Goal: Task Accomplishment & Management: Use online tool/utility

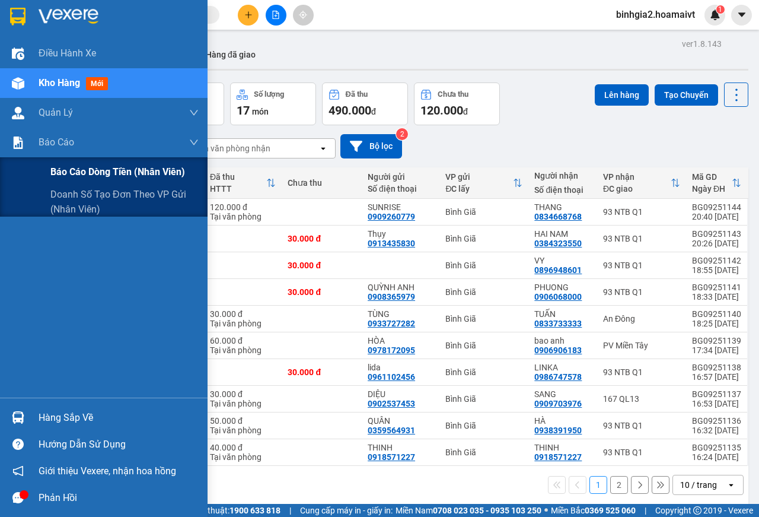
click at [72, 170] on span "Báo cáo dòng tiền (nhân viên)" at bounding box center [117, 171] width 135 height 15
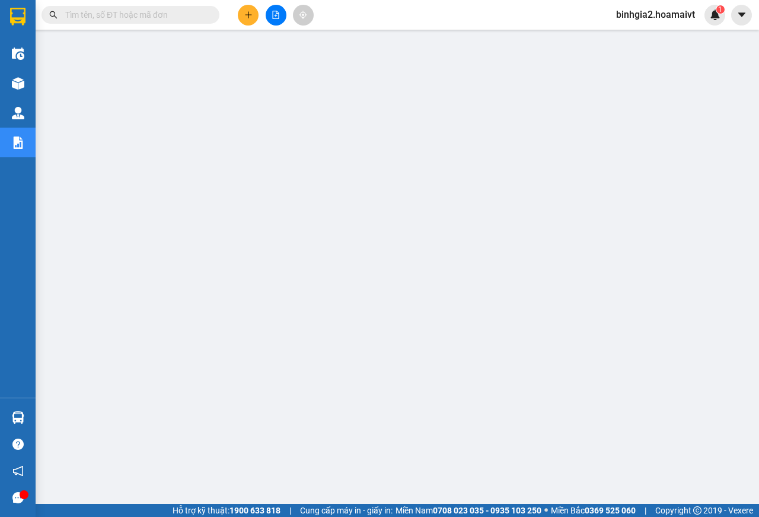
click at [677, 12] on span "binhgia2.hoamaivt" at bounding box center [656, 14] width 98 height 15
click at [668, 34] on span "Đăng xuất" at bounding box center [661, 36] width 73 height 13
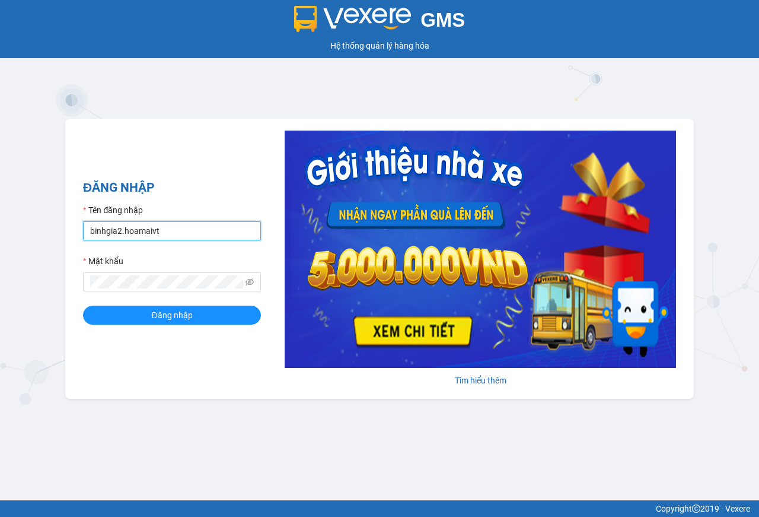
drag, startPoint x: 190, startPoint y: 235, endPoint x: 179, endPoint y: 241, distance: 12.5
click at [186, 238] on input "binhgia2.hoamaivt" at bounding box center [172, 230] width 178 height 19
type input "binhgia1.hoamaivt"
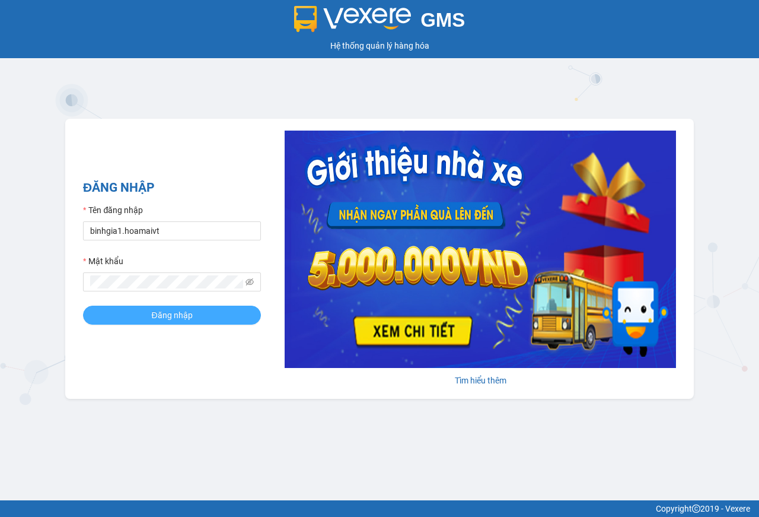
click at [171, 316] on span "Đăng nhập" at bounding box center [171, 314] width 41 height 13
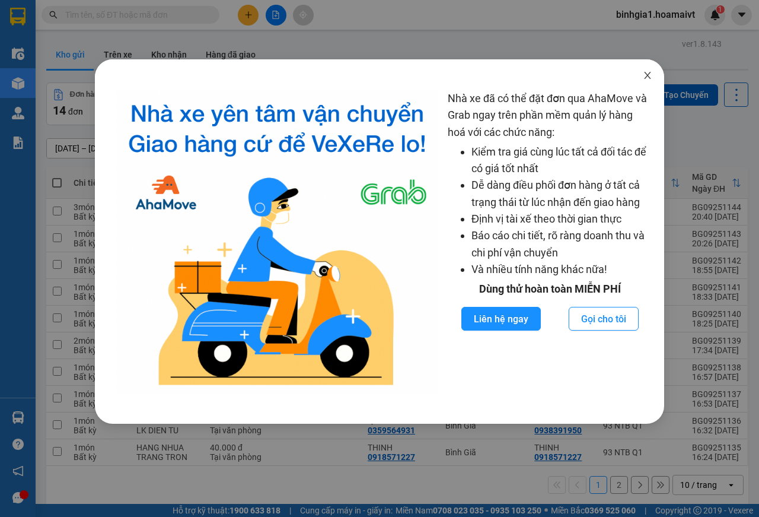
click at [649, 78] on icon "close" at bounding box center [647, 75] width 7 height 7
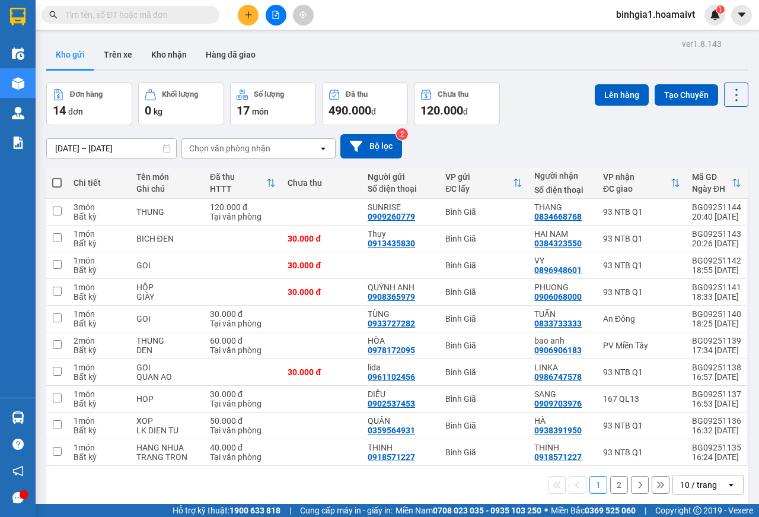
click at [114, 16] on input "text" at bounding box center [135, 14] width 140 height 13
click at [244, 16] on icon "plus" at bounding box center [248, 15] width 8 height 8
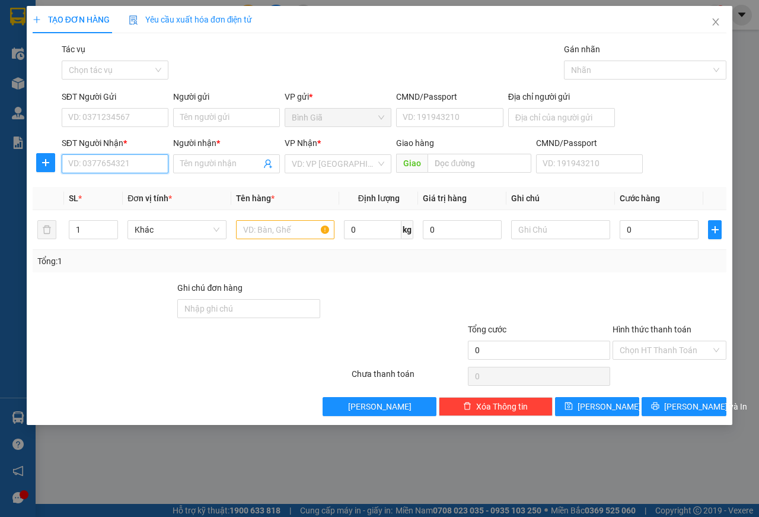
click at [123, 164] on input "SĐT Người Nhận *" at bounding box center [115, 163] width 107 height 19
click at [135, 187] on div "0917709179 - hoan" at bounding box center [127, 187] width 117 height 13
type input "0917709179"
type input "hoan"
type input "0917709179"
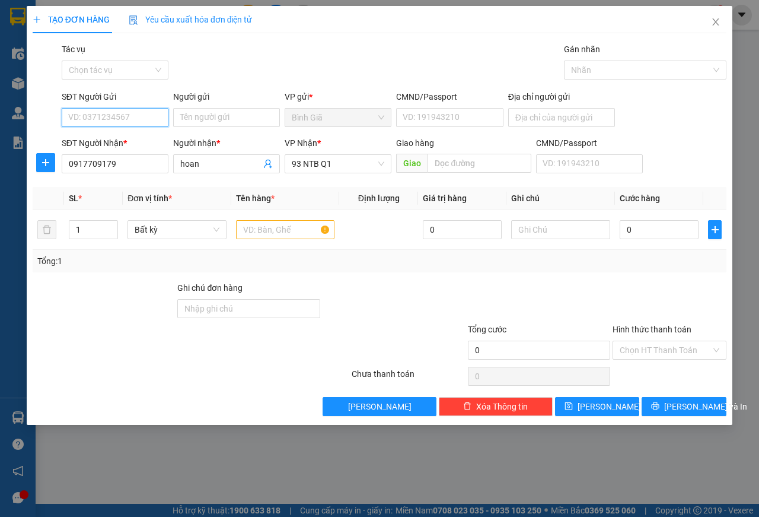
click at [140, 122] on input "SĐT Người Gửi" at bounding box center [115, 117] width 107 height 19
click at [128, 142] on div "0914456656 - HANG" at bounding box center [127, 141] width 117 height 13
type input "0914456656"
type input "HANG"
click at [262, 230] on input "text" at bounding box center [285, 229] width 99 height 19
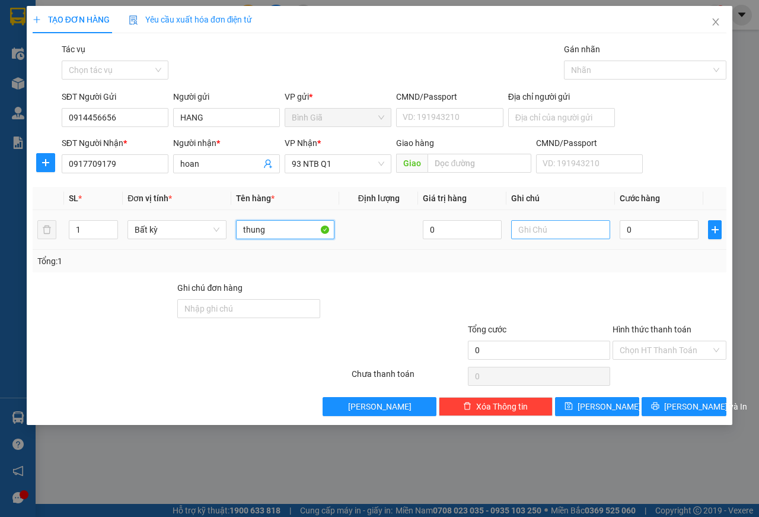
type input "thung"
click at [535, 229] on input "text" at bounding box center [560, 229] width 99 height 19
type input "DO AN"
drag, startPoint x: 636, startPoint y: 230, endPoint x: 650, endPoint y: 222, distance: 16.5
click at [638, 230] on input "0" at bounding box center [659, 229] width 79 height 19
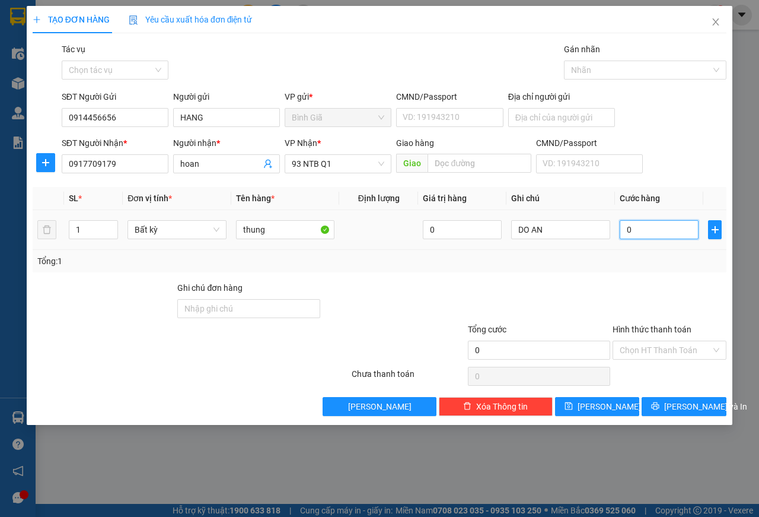
type input "3"
type input "30"
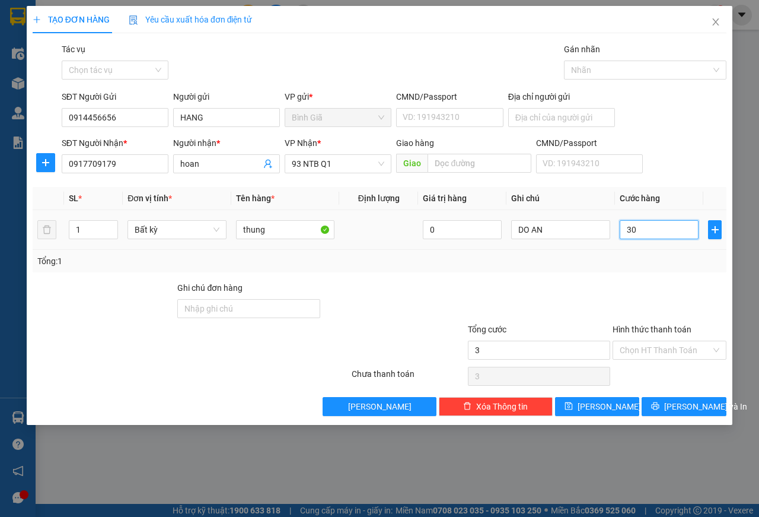
type input "30"
type input "30.000"
click at [666, 348] on input "Hình thức thanh toán" at bounding box center [665, 350] width 91 height 18
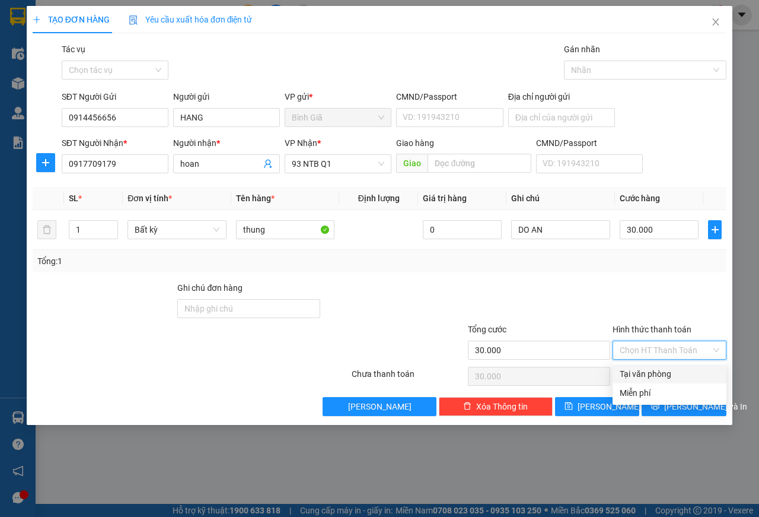
click at [667, 374] on div "Tại văn phòng" at bounding box center [670, 373] width 100 height 13
type input "0"
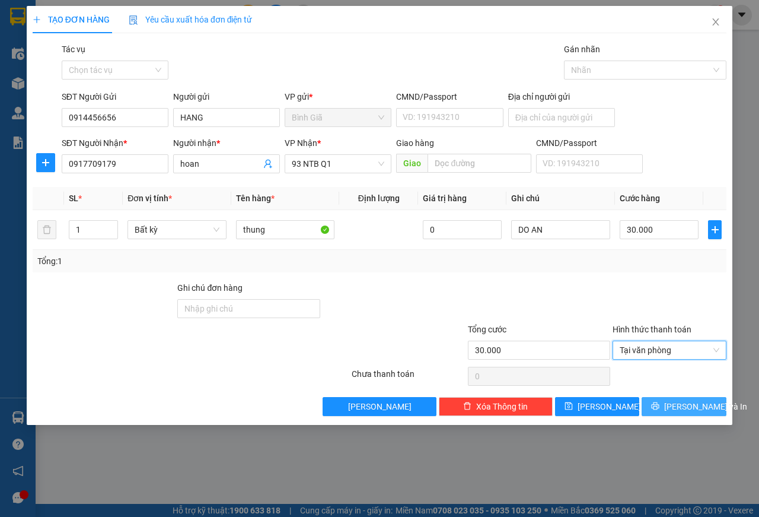
click at [672, 403] on button "Lưu và In" at bounding box center [684, 406] width 85 height 19
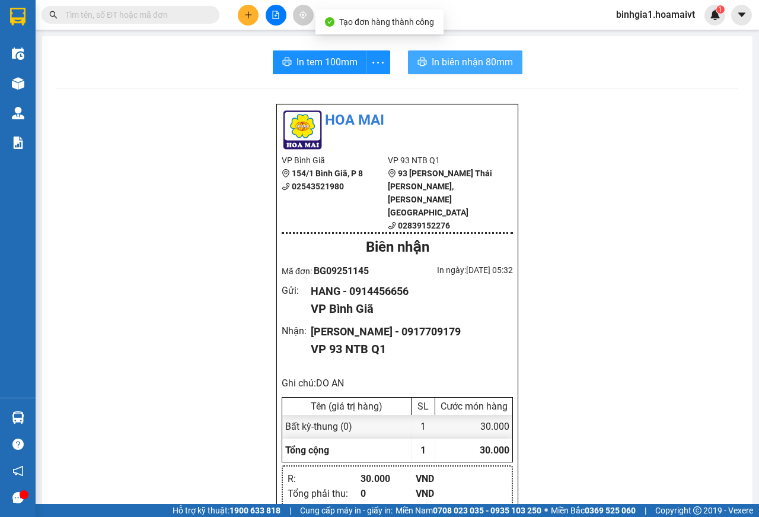
click at [455, 60] on span "In biên nhận 80mm" at bounding box center [472, 62] width 81 height 15
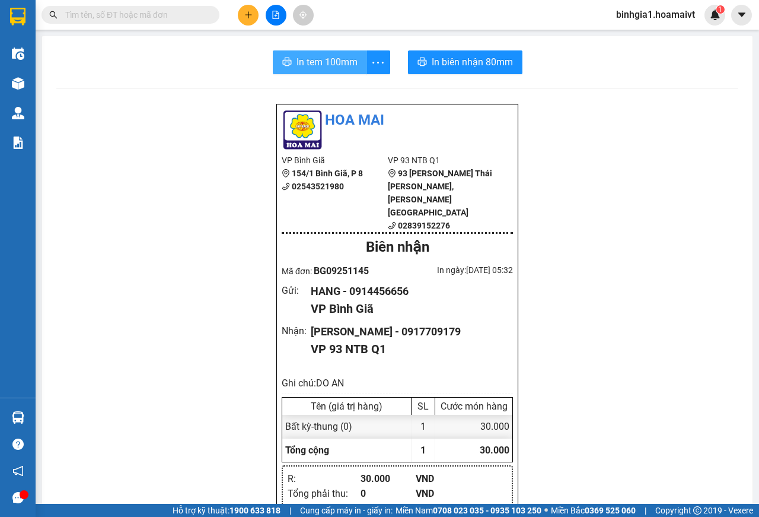
click at [329, 60] on span "In tem 100mm" at bounding box center [327, 62] width 61 height 15
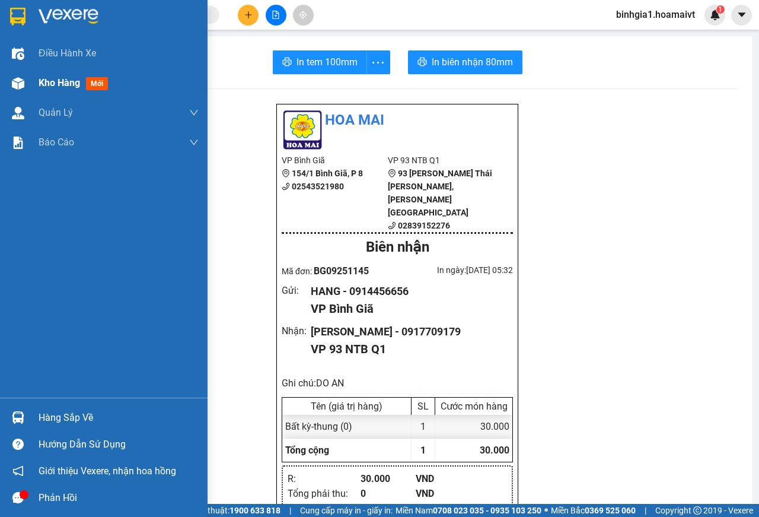
click at [62, 83] on span "Kho hàng" at bounding box center [60, 82] width 42 height 11
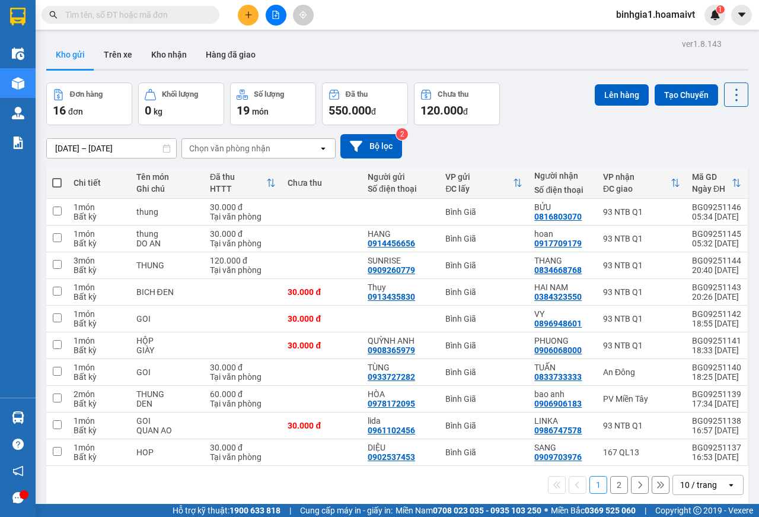
click at [295, 148] on div "Chọn văn phòng nhận" at bounding box center [250, 148] width 136 height 19
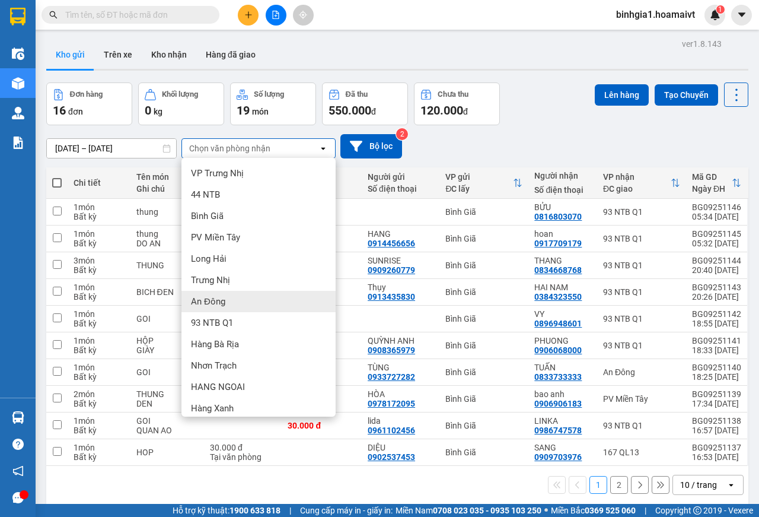
click at [216, 297] on span "An Đông" at bounding box center [208, 301] width 34 height 12
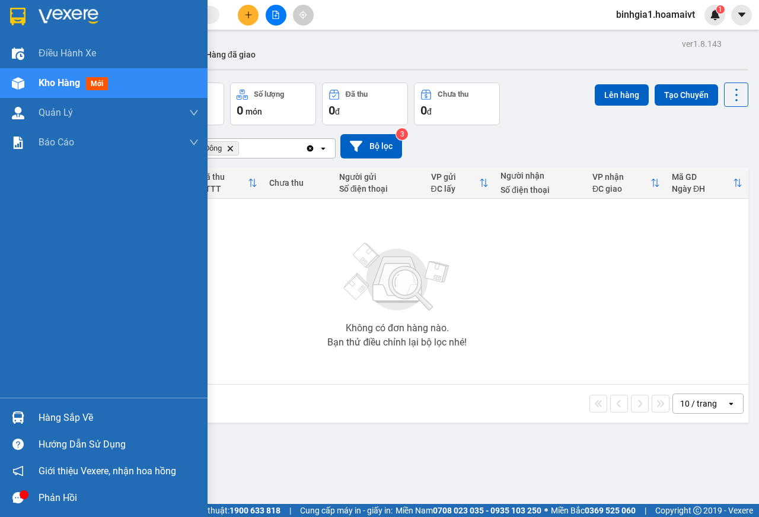
click at [106, 85] on span "mới" at bounding box center [97, 83] width 22 height 13
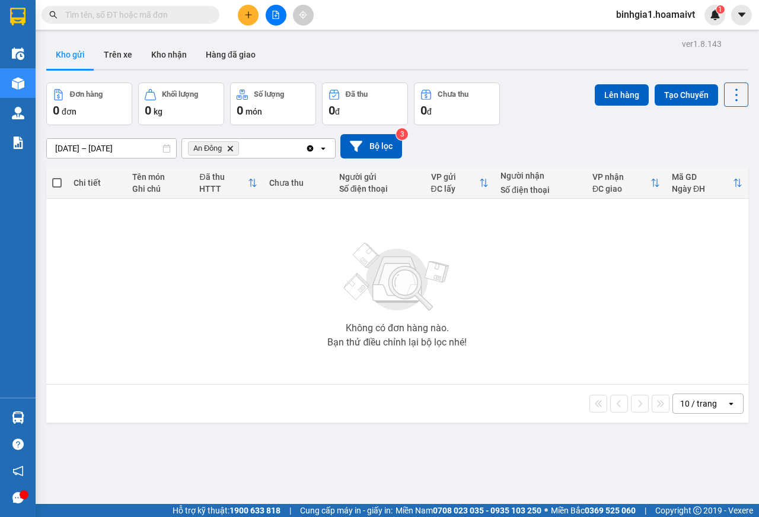
click at [230, 150] on icon "An Đông, close by backspace" at bounding box center [230, 147] width 5 height 5
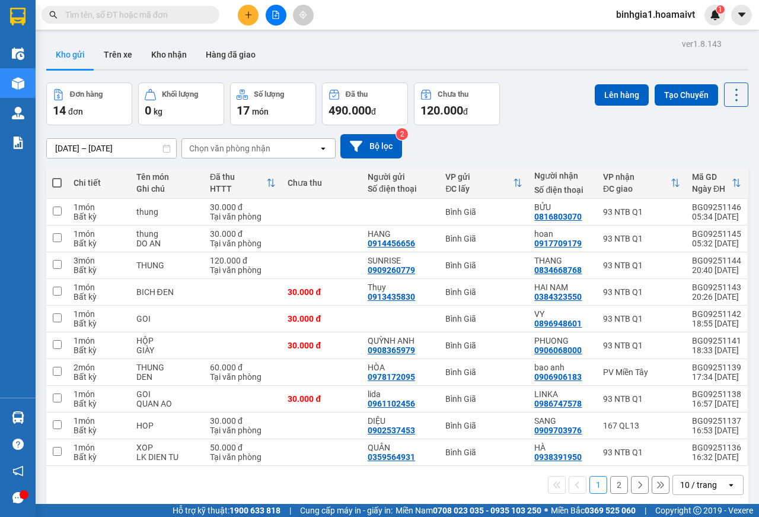
scroll to position [55, 0]
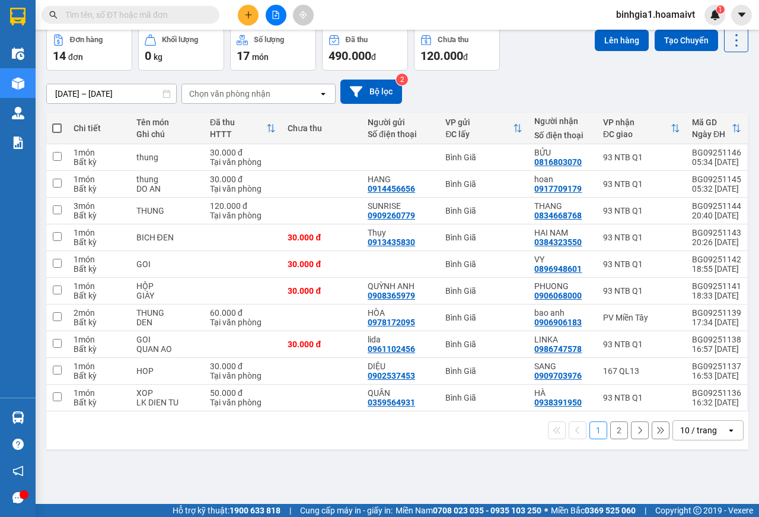
click at [686, 426] on div "10 / trang" at bounding box center [698, 430] width 37 height 12
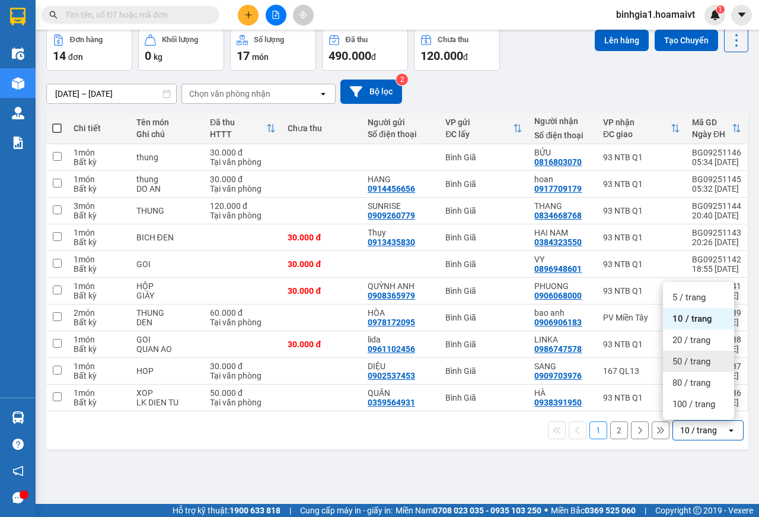
click at [696, 365] on span "50 / trang" at bounding box center [692, 361] width 38 height 12
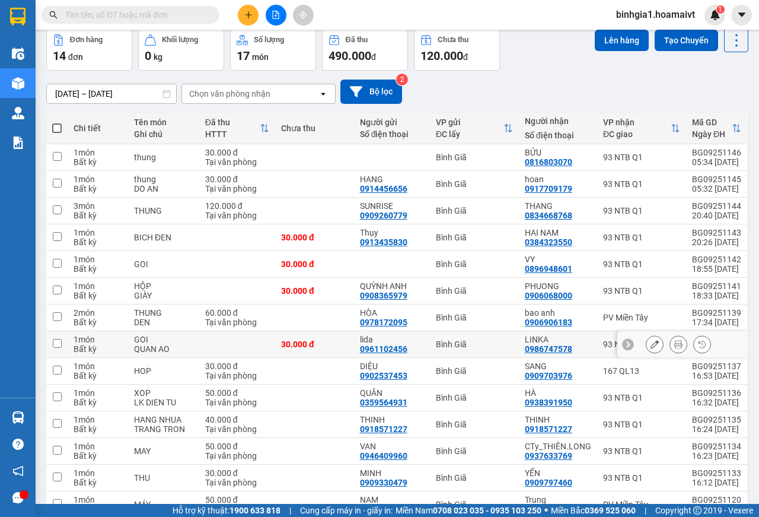
scroll to position [117, 0]
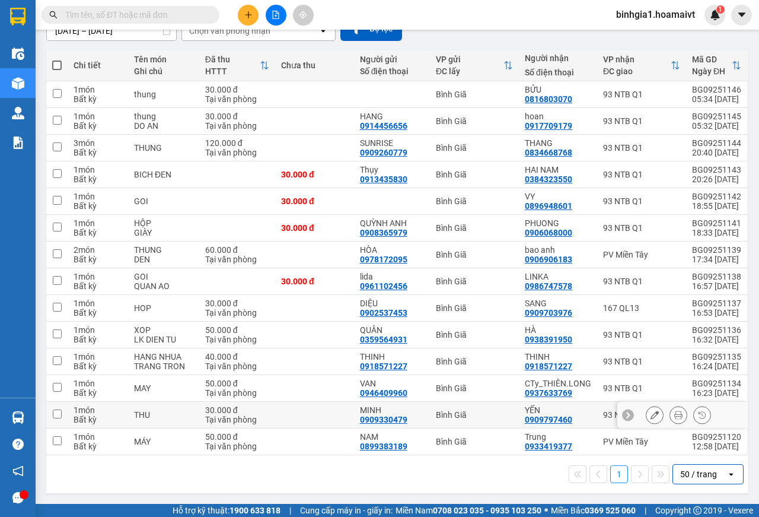
click at [257, 410] on div "30.000 đ" at bounding box center [237, 409] width 64 height 9
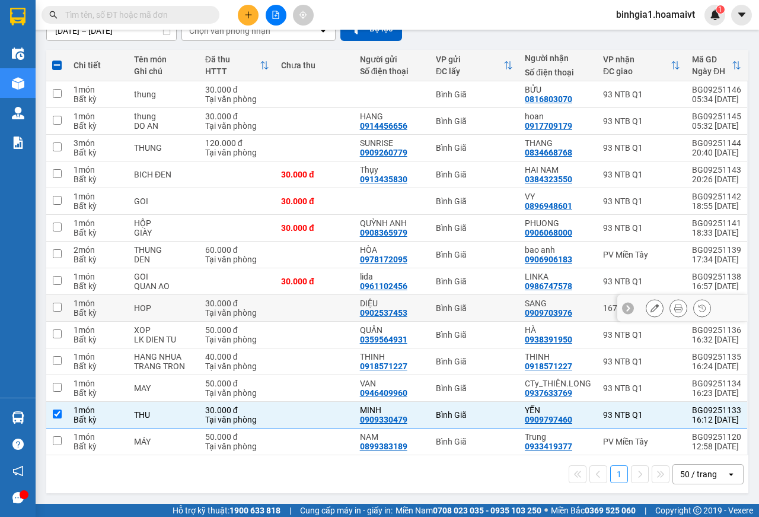
scroll to position [0, 0]
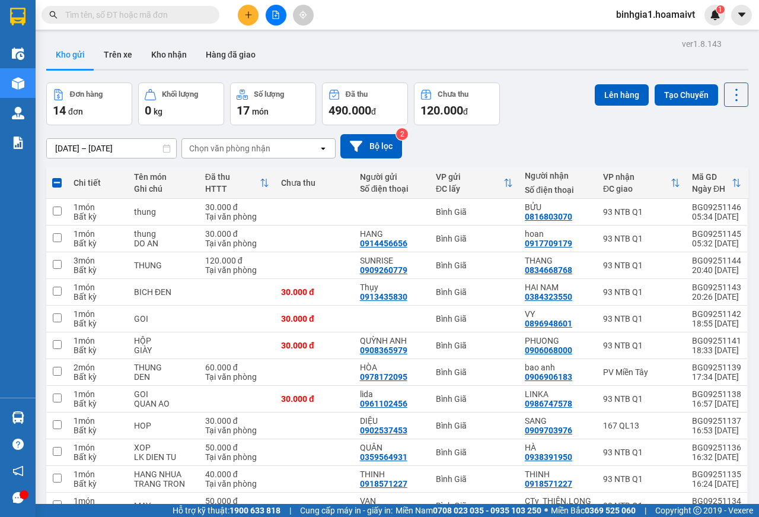
click at [263, 152] on div "Chọn văn phòng nhận" at bounding box center [229, 148] width 81 height 12
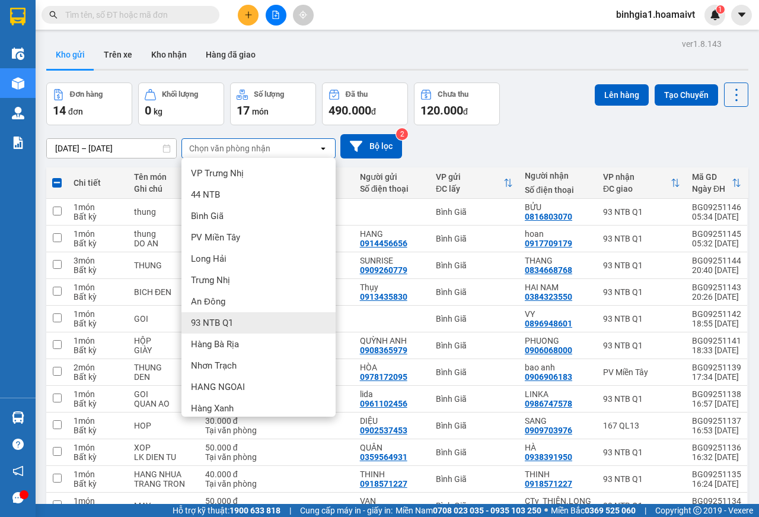
click at [234, 321] on div "93 NTB Q1" at bounding box center [258, 322] width 154 height 21
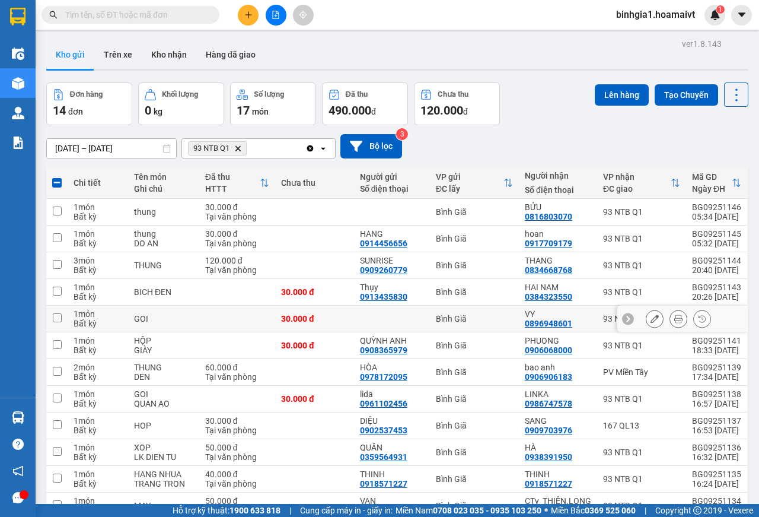
checkbox input "false"
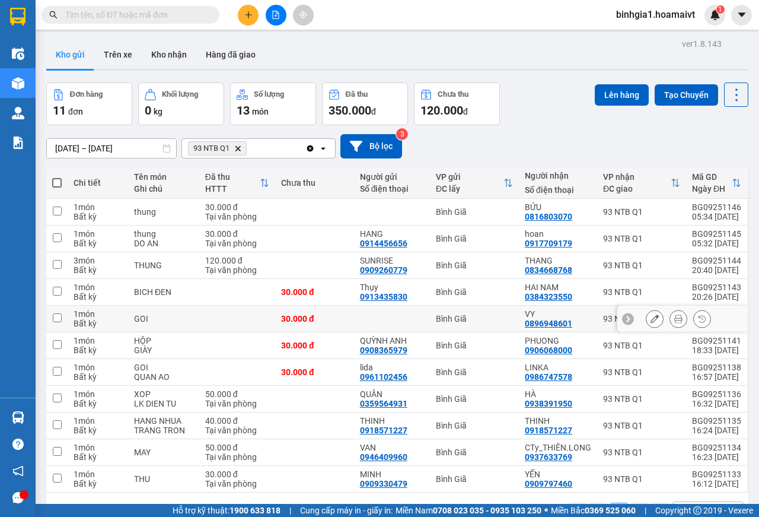
scroll to position [55, 0]
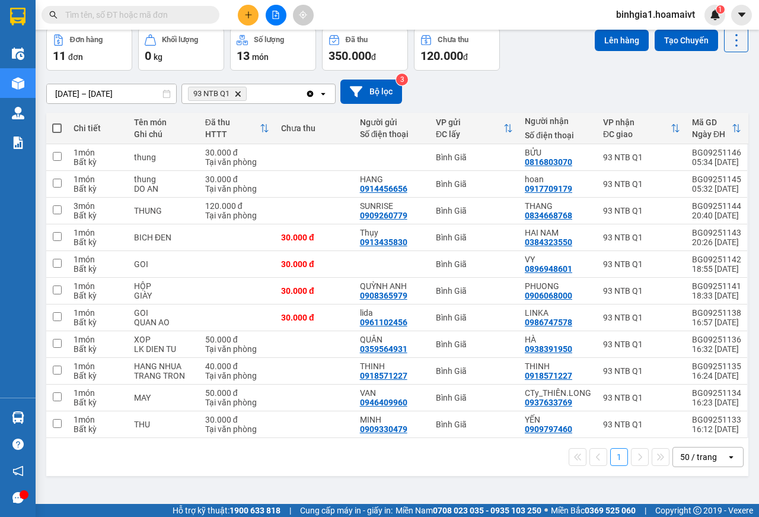
click at [60, 128] on span at bounding box center [56, 127] width 9 height 9
click at [57, 122] on input "checkbox" at bounding box center [57, 122] width 0 height 0
checkbox input "true"
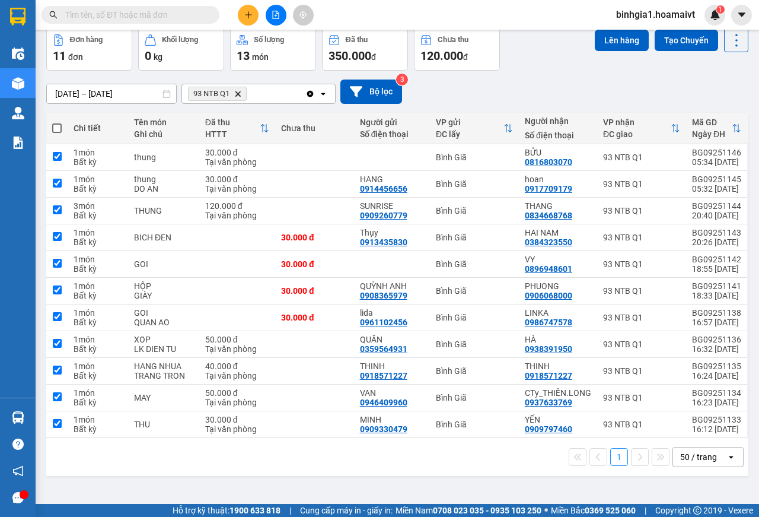
checkbox input "true"
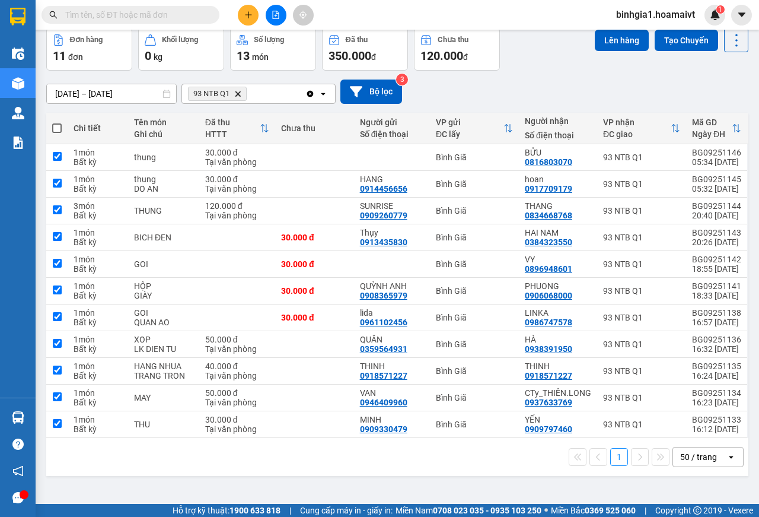
checkbox input "true"
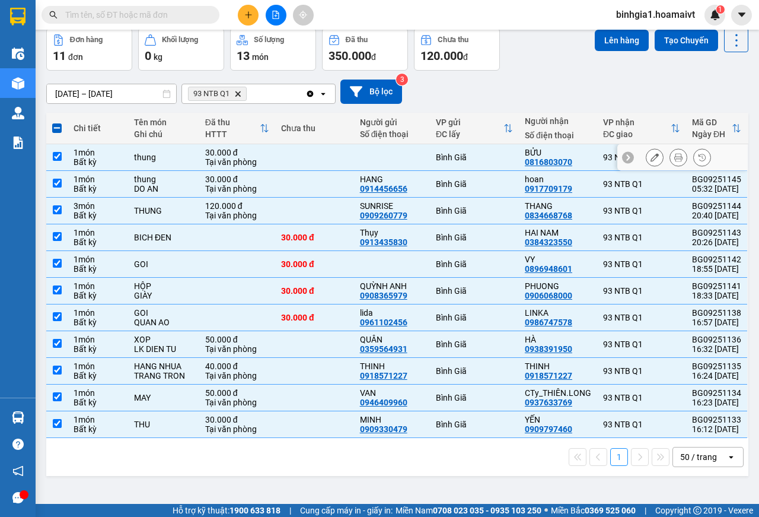
click at [92, 157] on div "Bất kỳ" at bounding box center [98, 161] width 49 height 9
checkbox input "false"
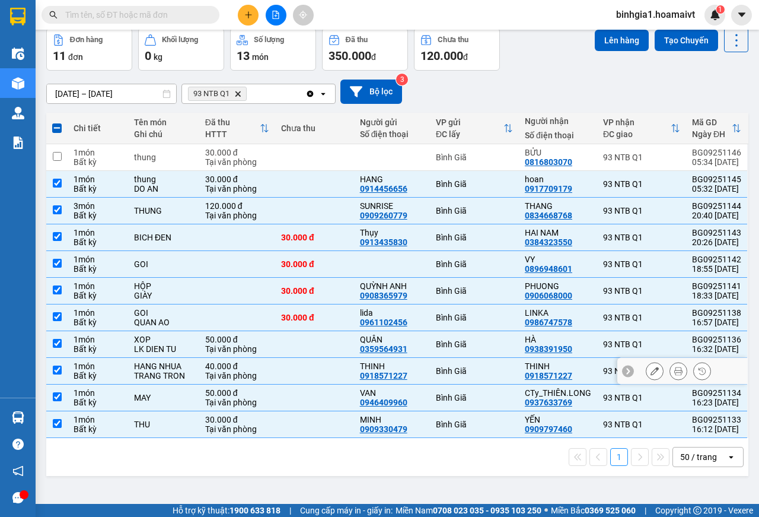
click at [192, 368] on div "HANG NHUA TRANG TRON" at bounding box center [163, 370] width 59 height 19
checkbox input "false"
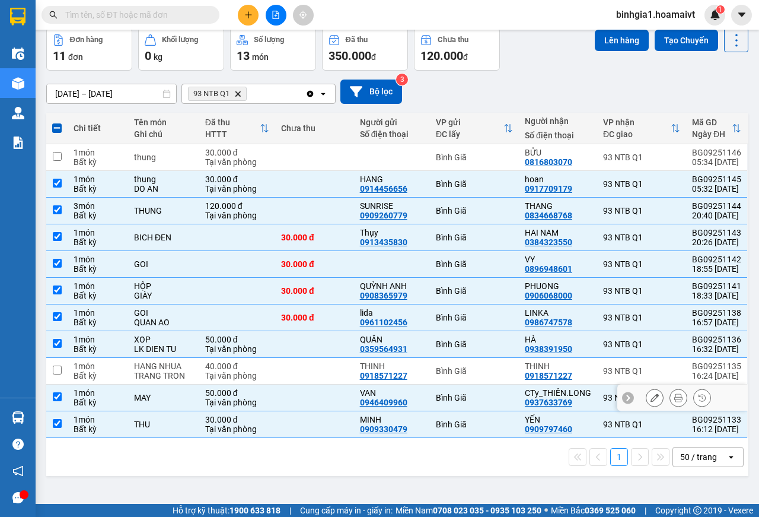
click at [325, 390] on td at bounding box center [314, 397] width 79 height 27
checkbox input "false"
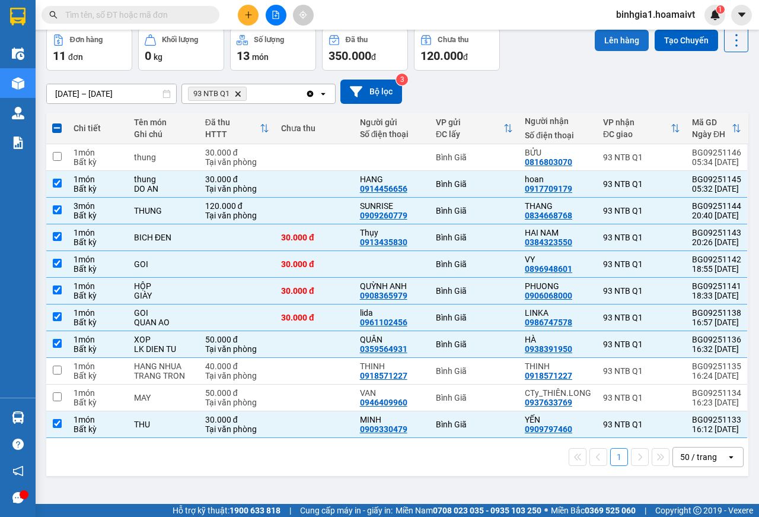
click at [613, 44] on button "Lên hàng" at bounding box center [622, 40] width 54 height 21
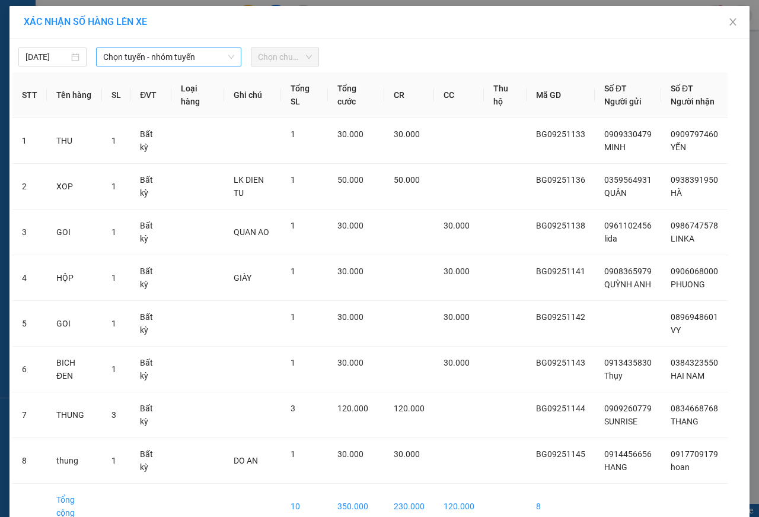
click at [183, 60] on span "Chọn tuyến - nhóm tuyến" at bounding box center [168, 57] width 131 height 18
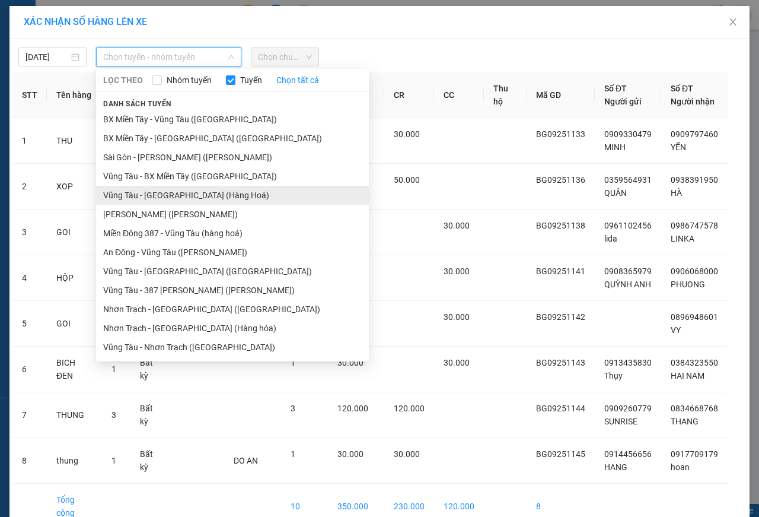
click at [168, 199] on li "Vũng Tàu - Sài Gòn (Hàng Hoá)" at bounding box center [232, 195] width 273 height 19
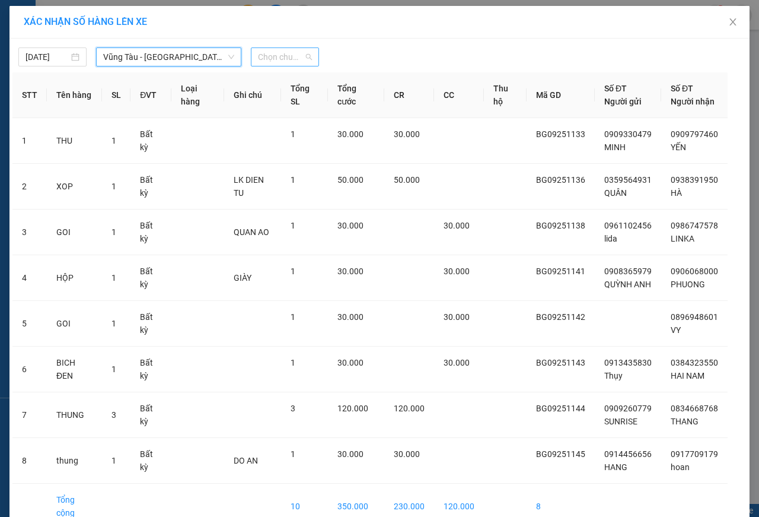
click at [284, 57] on span "Chọn chuyến" at bounding box center [285, 57] width 54 height 18
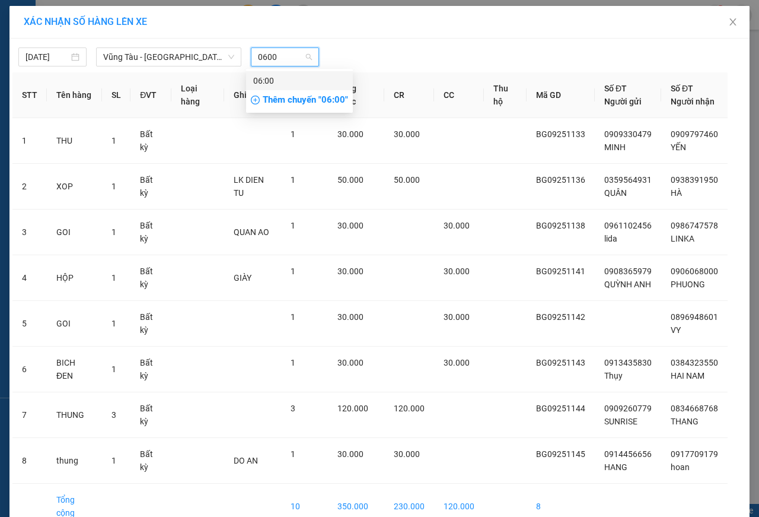
type input "0600"
click at [327, 97] on div "Thêm chuyến " 06:00 "" at bounding box center [299, 100] width 107 height 20
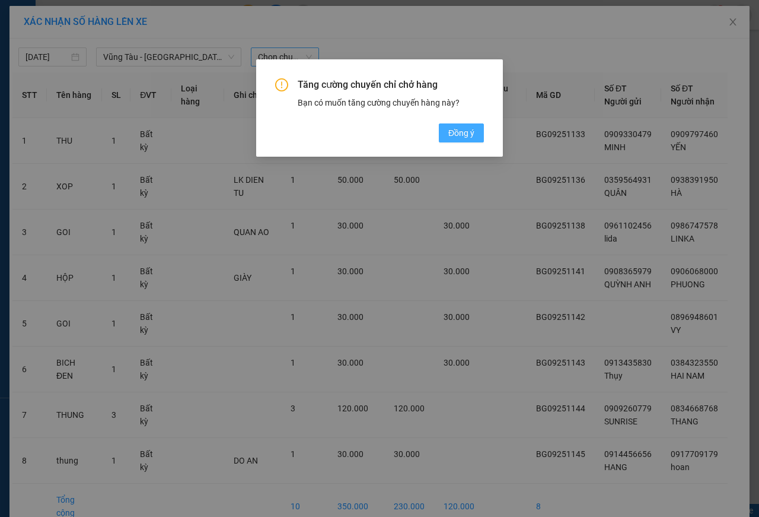
click at [454, 132] on span "Đồng ý" at bounding box center [461, 132] width 26 height 13
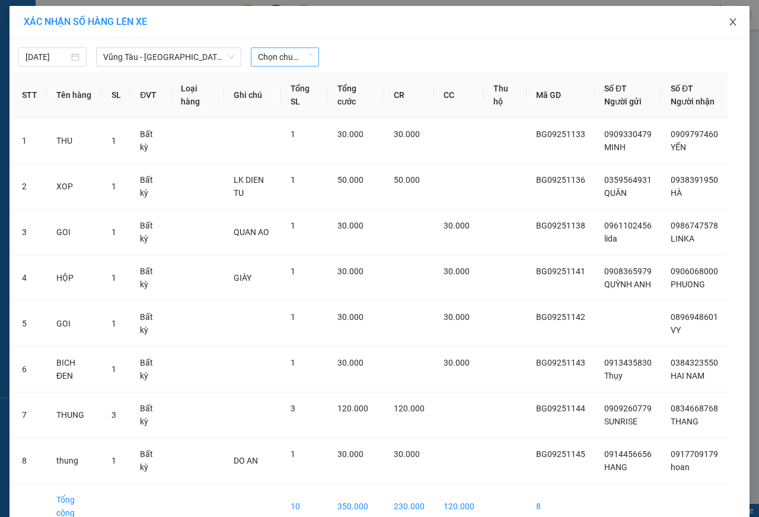
click at [729, 18] on icon "close" at bounding box center [732, 21] width 9 height 9
click at [729, 18] on div "binhgia1.hoamaivt 1" at bounding box center [683, 15] width 152 height 21
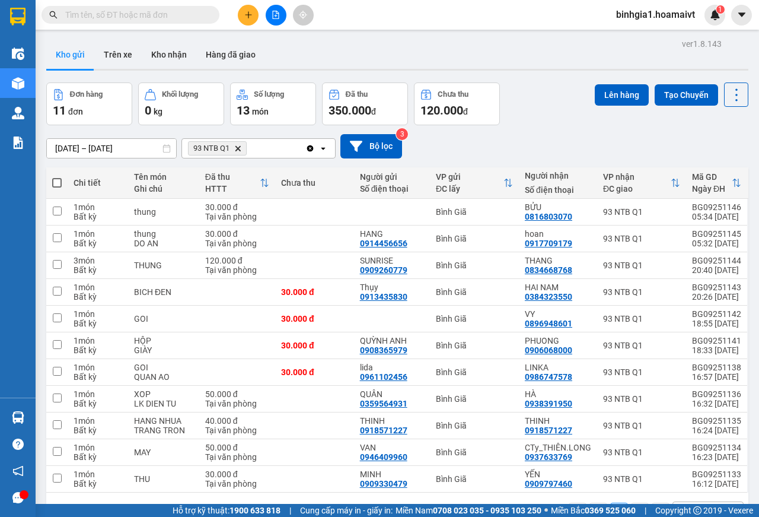
click at [240, 148] on icon "93 NTB Q1, close by backspace" at bounding box center [237, 147] width 5 height 5
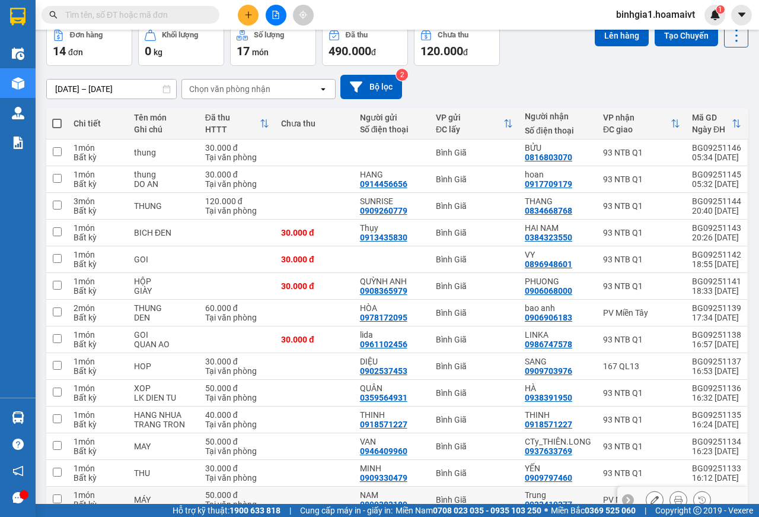
scroll to position [117, 0]
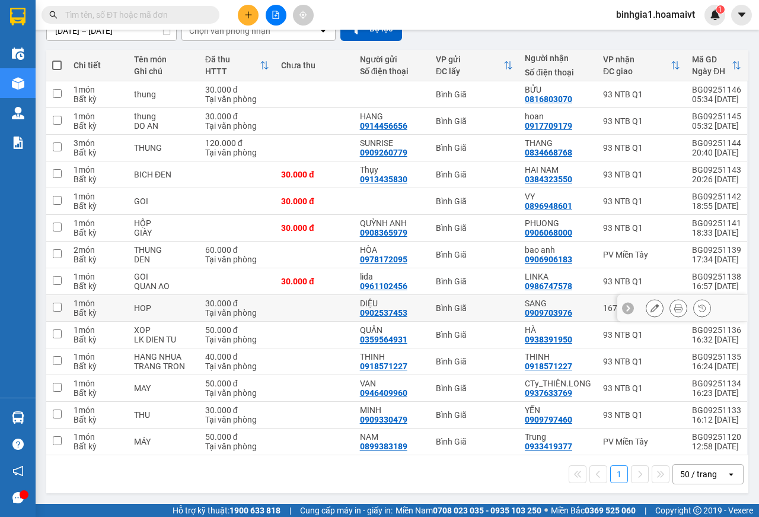
click at [302, 310] on td at bounding box center [314, 308] width 79 height 27
checkbox input "true"
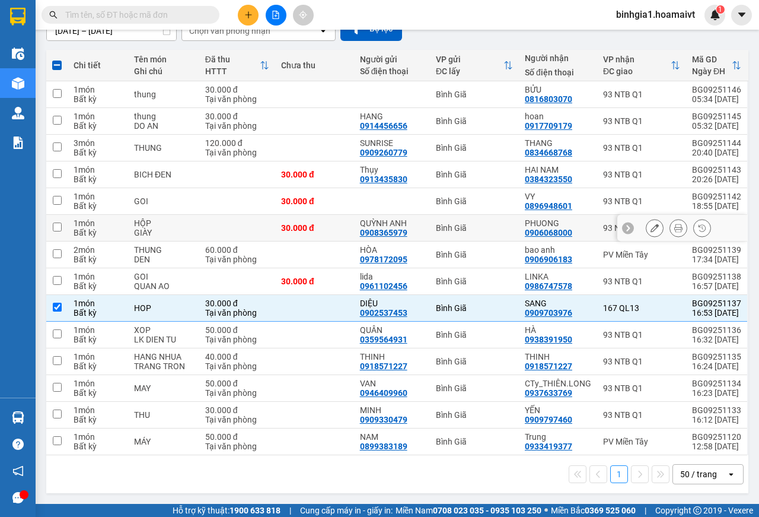
scroll to position [0, 0]
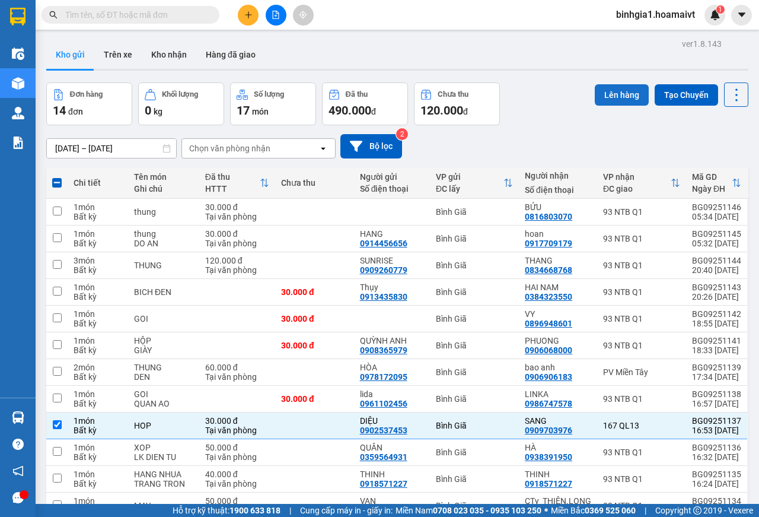
click at [614, 98] on button "Lên hàng" at bounding box center [622, 94] width 54 height 21
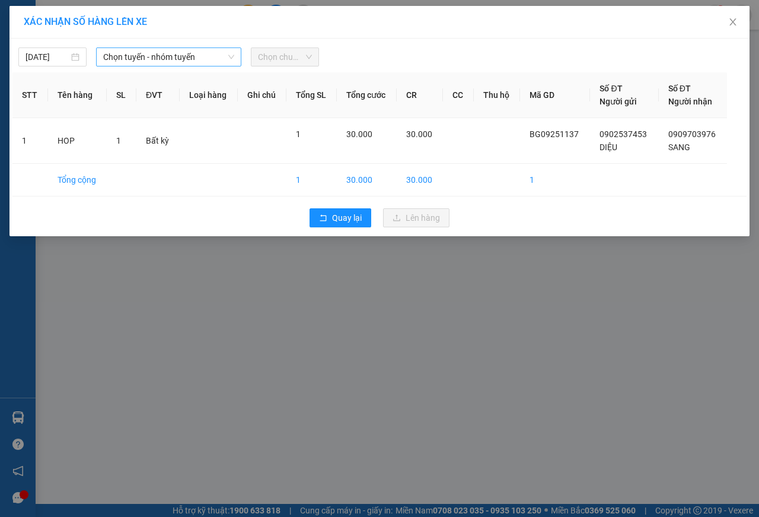
click at [142, 61] on span "Chọn tuyến - nhóm tuyến" at bounding box center [168, 57] width 131 height 18
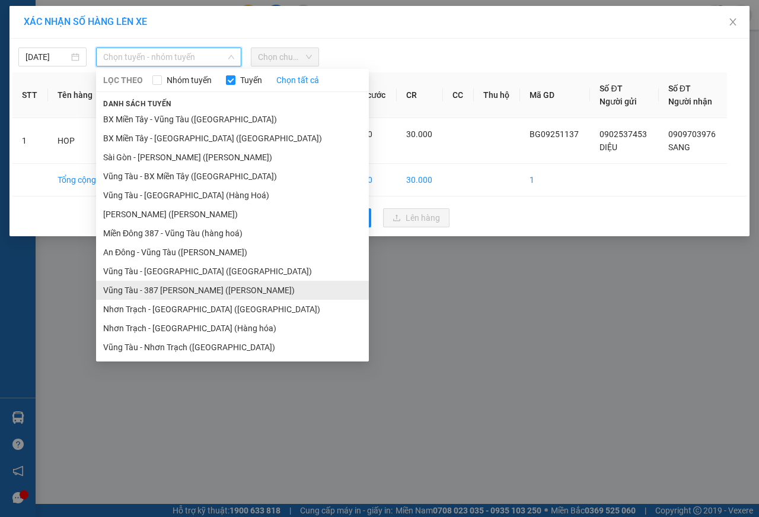
click at [204, 290] on li "Vũng Tàu - 387 Đinh Bộ Lĩnh (Hàng Hoá)" at bounding box center [232, 290] width 273 height 19
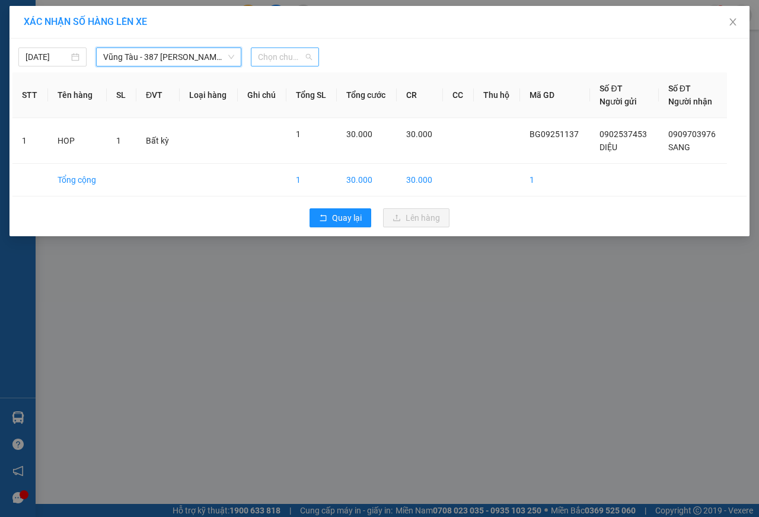
click at [300, 61] on span "Chọn chuyến" at bounding box center [285, 57] width 54 height 18
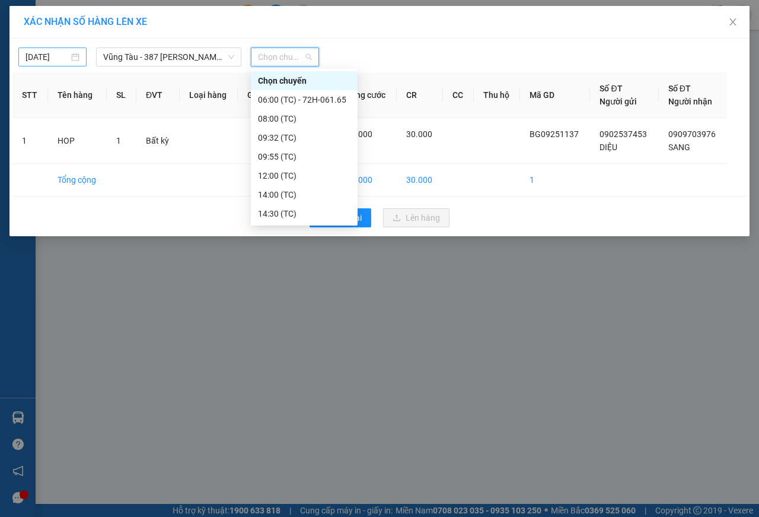
click at [50, 55] on body "Kết quả tìm kiếm ( 0 ) Bộ lọc No Data binhgia1.hoamaivt 1 Điều hành xe Kho hàng…" at bounding box center [379, 258] width 759 height 517
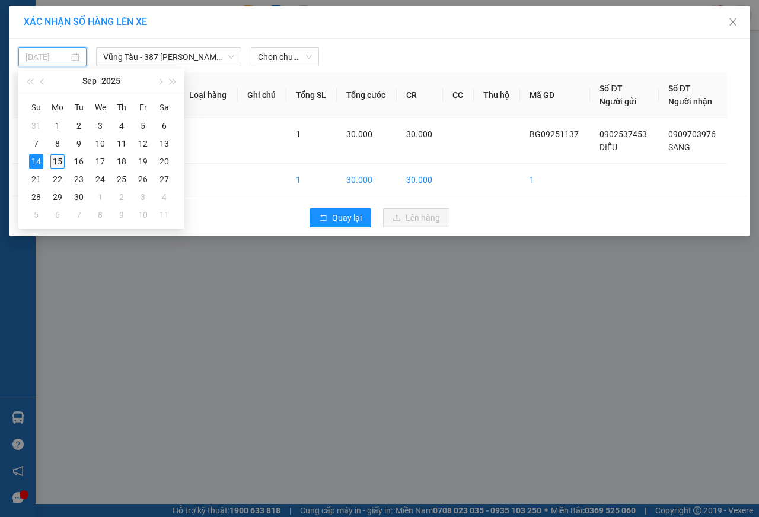
click at [60, 163] on div "15" at bounding box center [57, 161] width 14 height 14
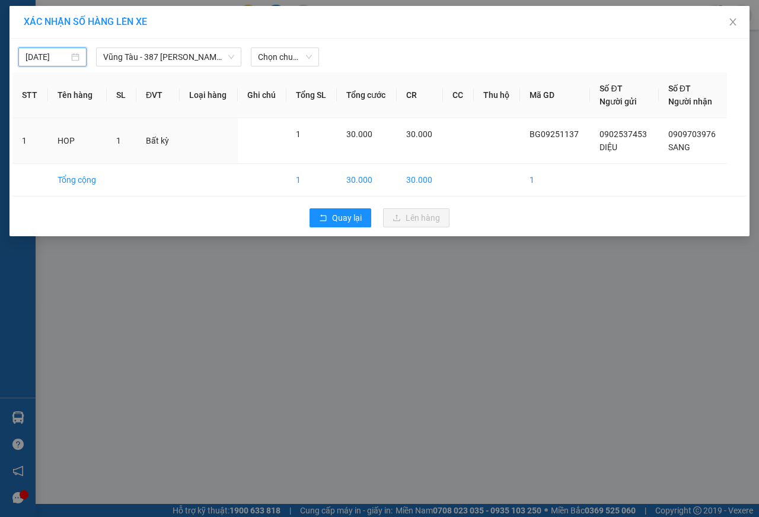
type input "15/09/2025"
click at [291, 60] on span "Chọn chuyến" at bounding box center [285, 57] width 54 height 18
click at [295, 57] on span "Chọn chuyến" at bounding box center [285, 57] width 54 height 18
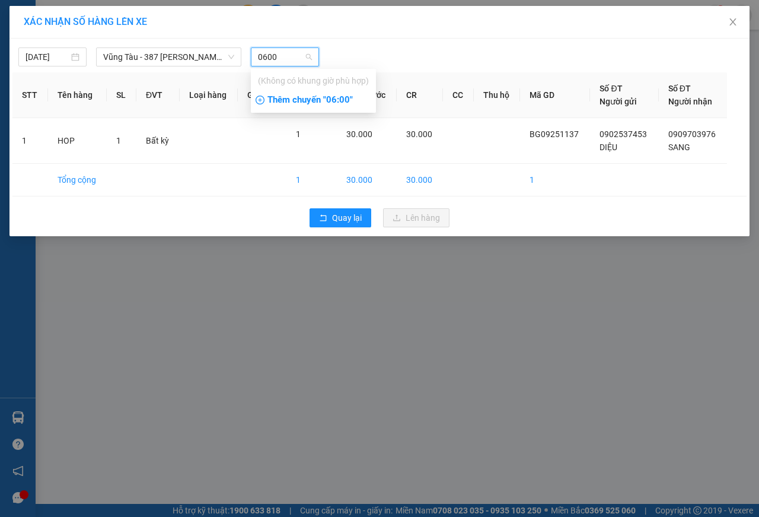
type input "0600"
click at [336, 98] on div "Thêm chuyến " 06:00 "" at bounding box center [313, 100] width 125 height 20
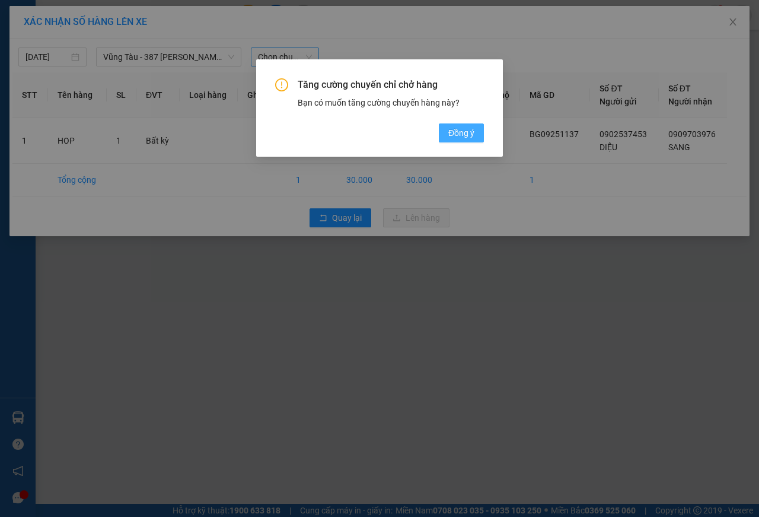
click at [463, 132] on span "Đồng ý" at bounding box center [461, 132] width 26 height 13
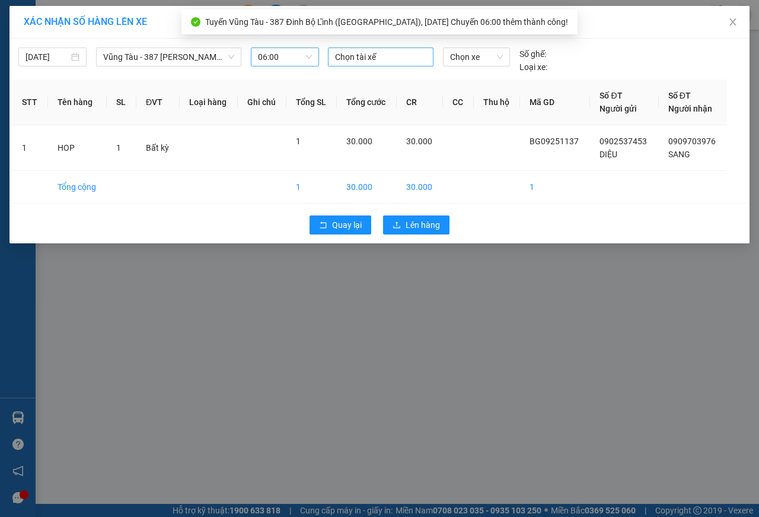
click at [407, 63] on div at bounding box center [381, 57] width 100 height 14
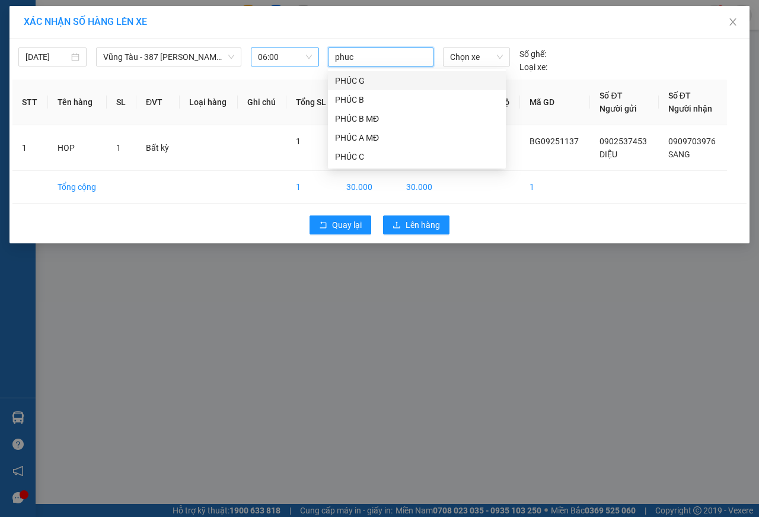
type input "phuc g"
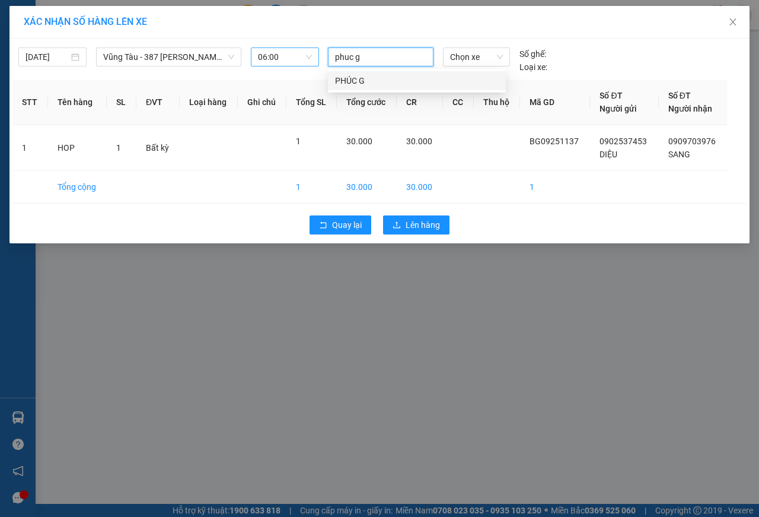
click at [377, 81] on div "PHÚC G" at bounding box center [417, 80] width 164 height 13
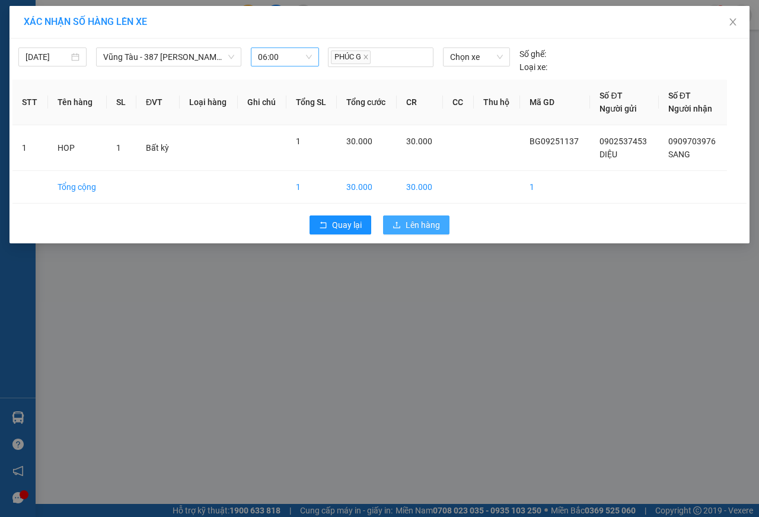
click at [409, 232] on button "Lên hàng" at bounding box center [416, 224] width 66 height 19
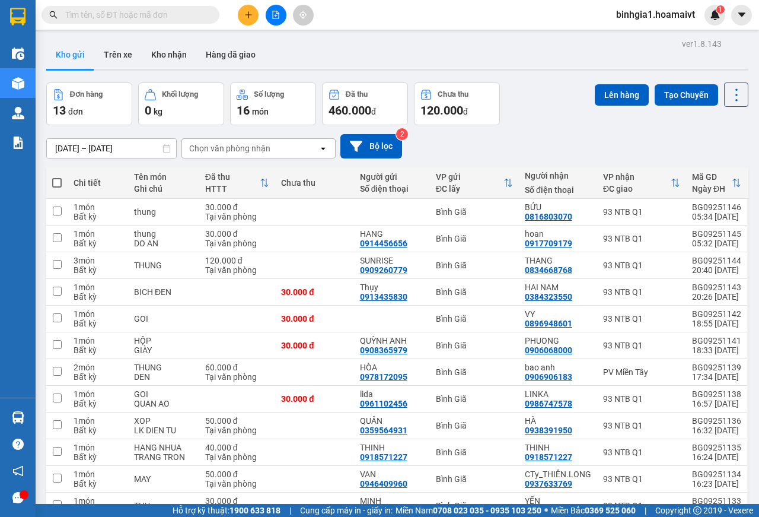
scroll to position [91, 0]
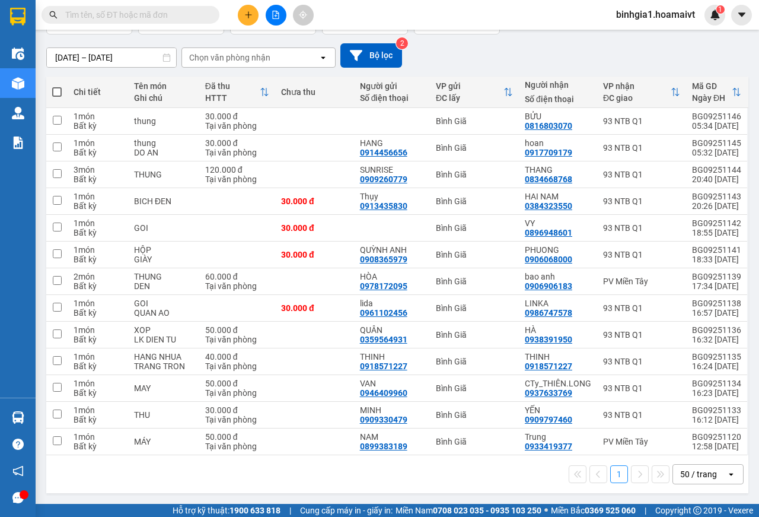
click at [229, 58] on div "Chọn văn phòng nhận" at bounding box center [229, 58] width 81 height 12
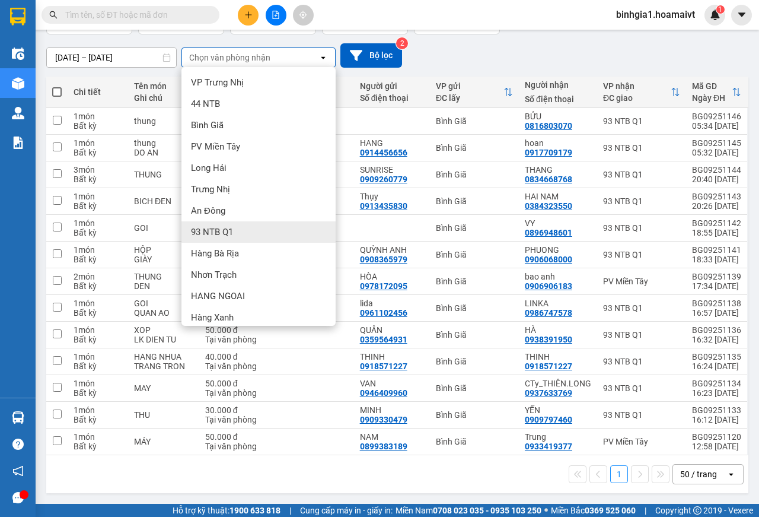
click at [244, 235] on div "93 NTB Q1" at bounding box center [258, 231] width 154 height 21
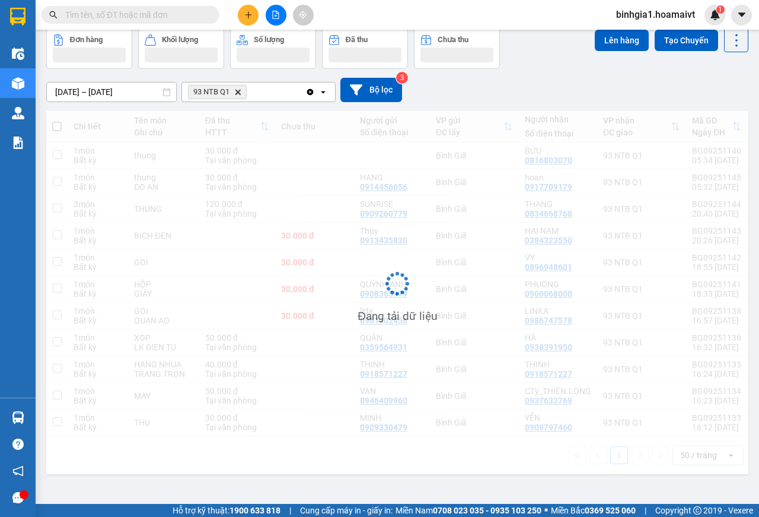
scroll to position [55, 0]
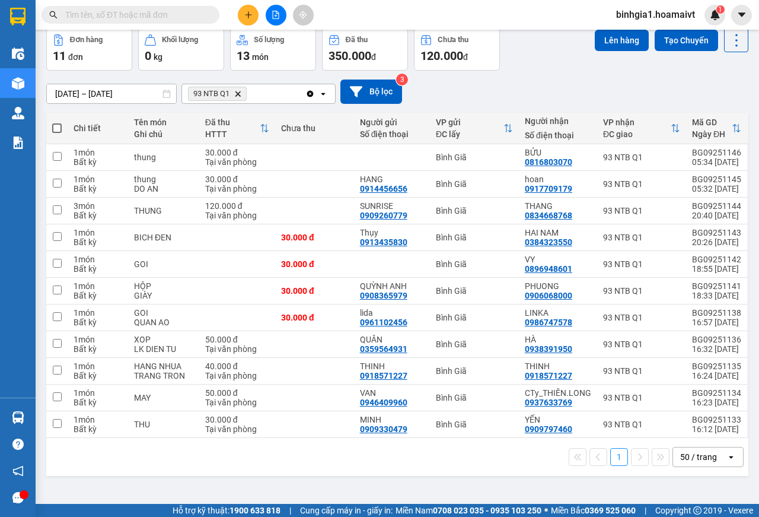
click at [58, 129] on span at bounding box center [56, 127] width 9 height 9
click at [57, 122] on input "checkbox" at bounding box center [57, 122] width 0 height 0
checkbox input "true"
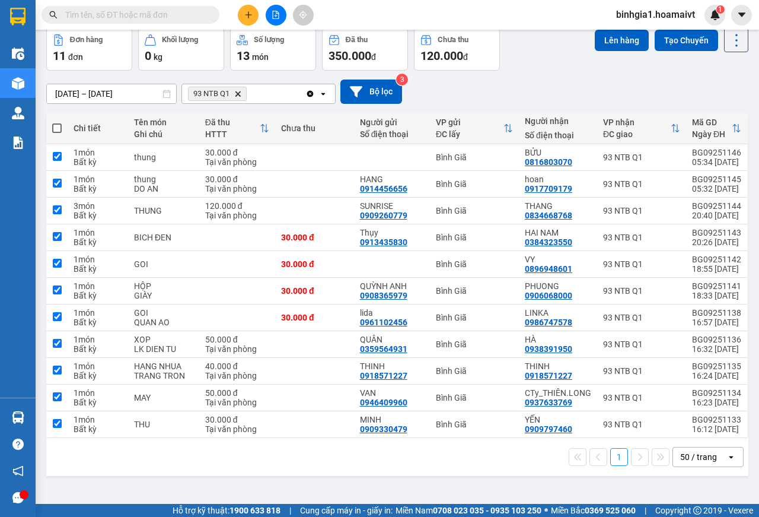
checkbox input "true"
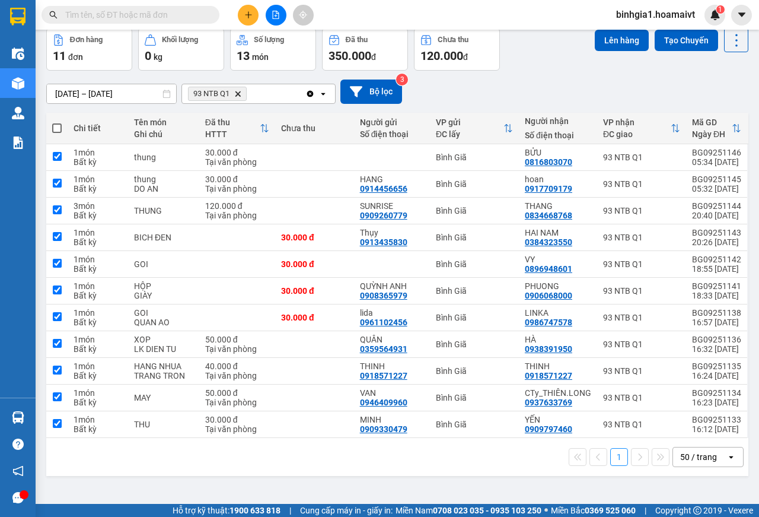
checkbox input "true"
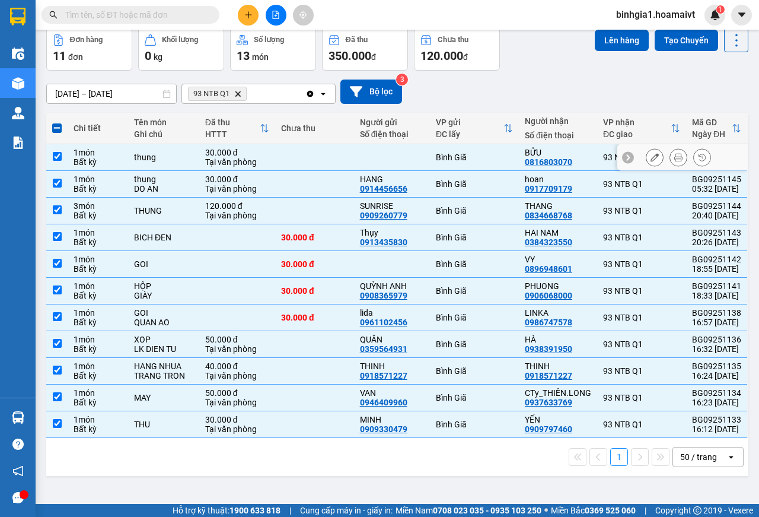
click at [178, 155] on div "thung" at bounding box center [163, 156] width 59 height 9
checkbox input "false"
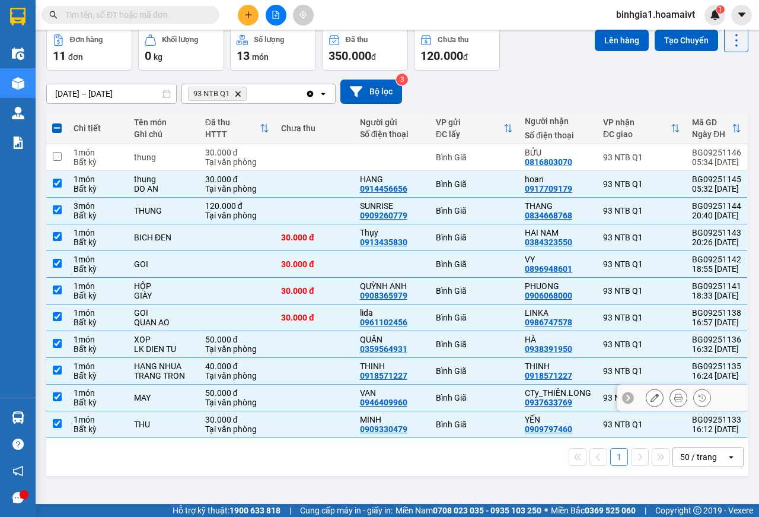
click at [317, 391] on td at bounding box center [314, 397] width 79 height 27
checkbox input "false"
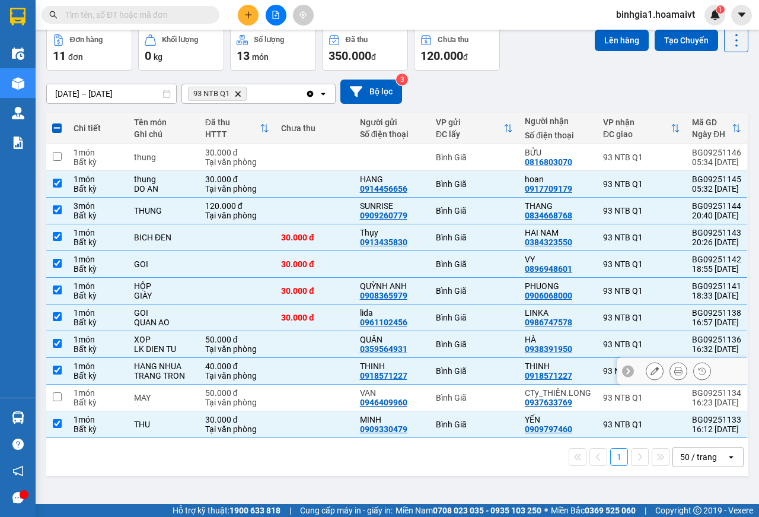
click at [309, 374] on td at bounding box center [314, 371] width 79 height 27
checkbox input "false"
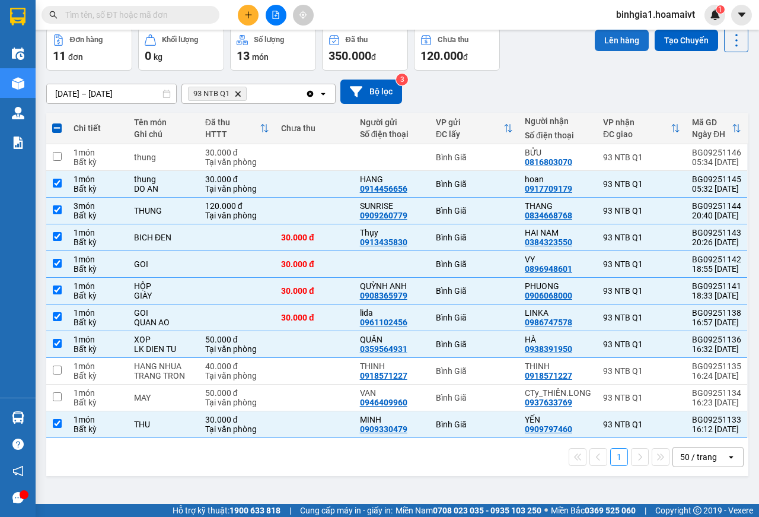
click at [608, 44] on button "Lên hàng" at bounding box center [622, 40] width 54 height 21
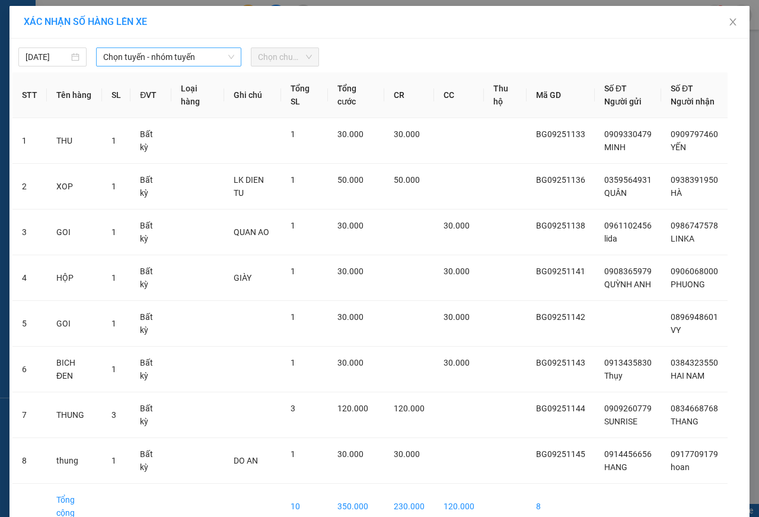
click at [132, 49] on span "Chọn tuyến - nhóm tuyến" at bounding box center [168, 57] width 131 height 18
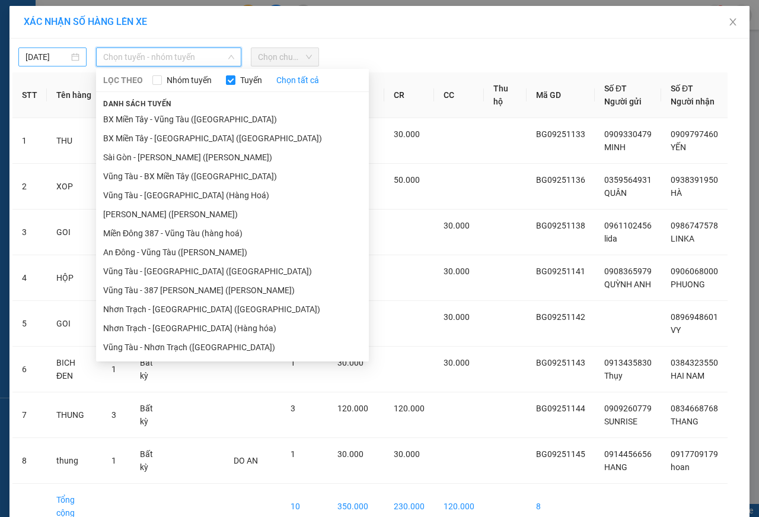
click at [28, 58] on body "Kết quả tìm kiếm ( 0 ) Bộ lọc No Data binhgia1.hoamaivt 1 Điều hành xe Kho hàng…" at bounding box center [379, 258] width 759 height 517
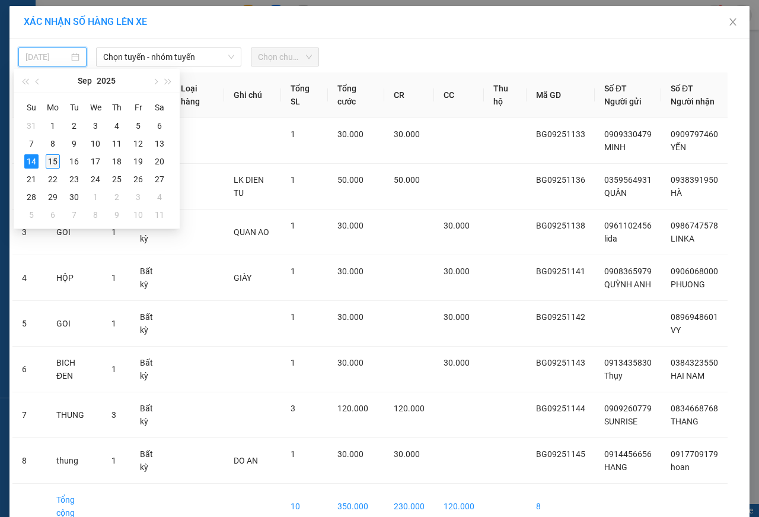
click at [58, 160] on div "15" at bounding box center [53, 161] width 14 height 14
type input "15/09/2025"
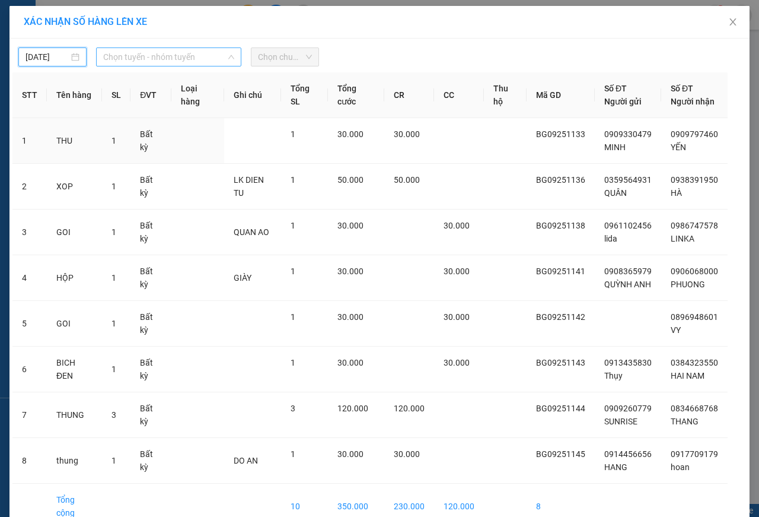
click at [133, 55] on span "Chọn tuyến - nhóm tuyến" at bounding box center [168, 57] width 131 height 18
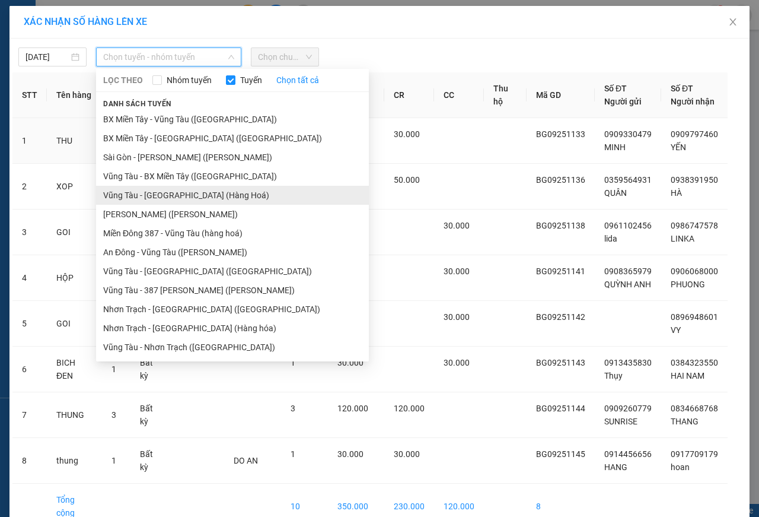
click at [145, 193] on li "Vũng Tàu - Sài Gòn (Hàng Hoá)" at bounding box center [232, 195] width 273 height 19
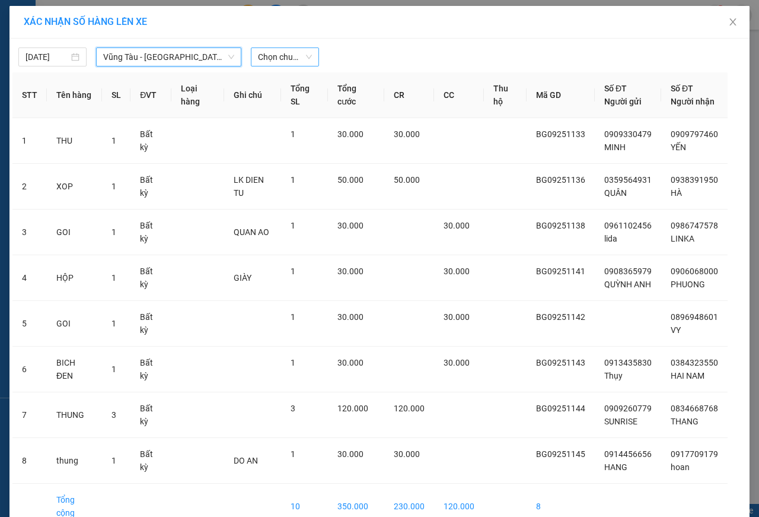
click at [275, 60] on span "Chọn chuyến" at bounding box center [285, 57] width 54 height 18
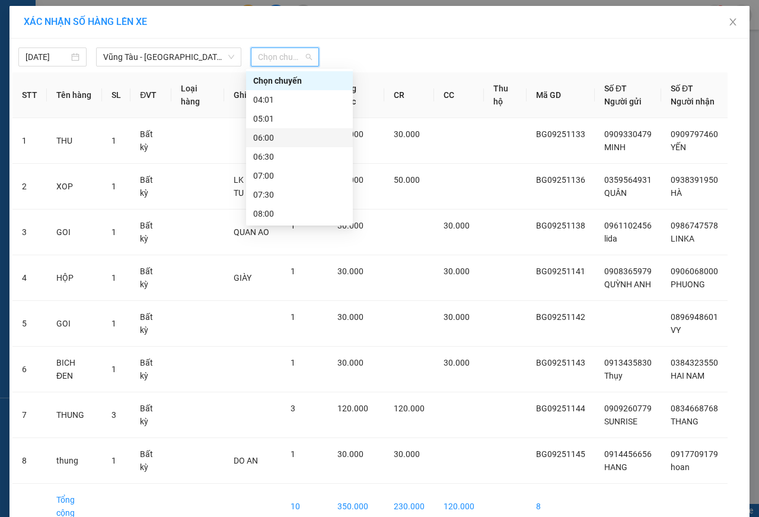
click at [269, 134] on div "06:00" at bounding box center [299, 137] width 93 height 13
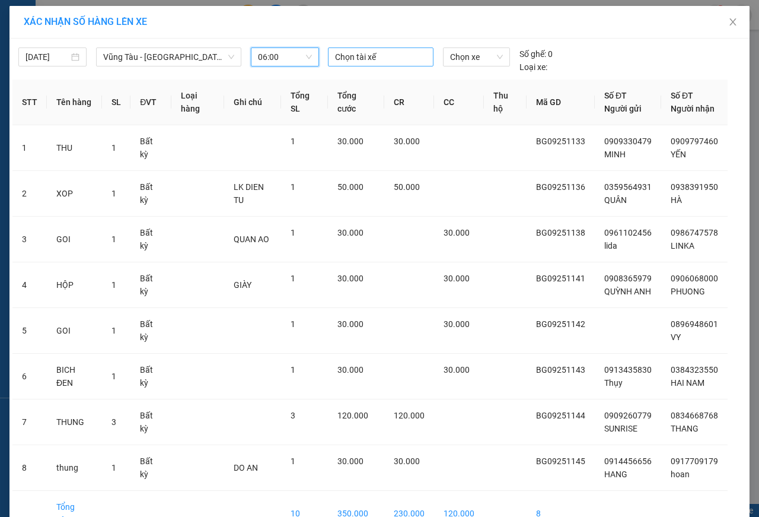
click at [348, 50] on div at bounding box center [381, 57] width 100 height 14
type input "chanh"
click at [358, 81] on div "CHÁNH VIP" at bounding box center [412, 80] width 164 height 13
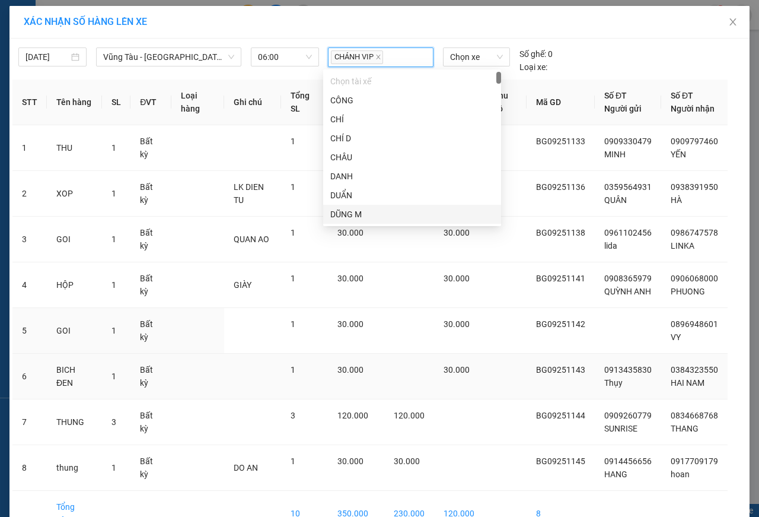
scroll to position [100, 0]
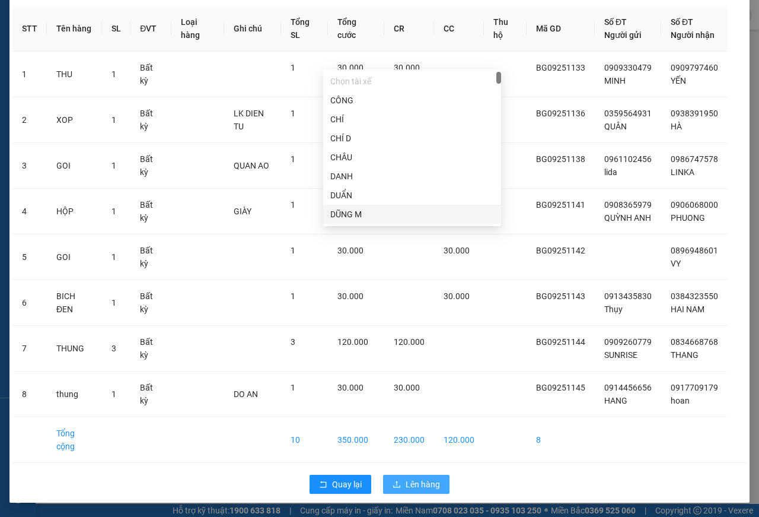
click at [409, 482] on span "Lên hàng" at bounding box center [423, 483] width 34 height 13
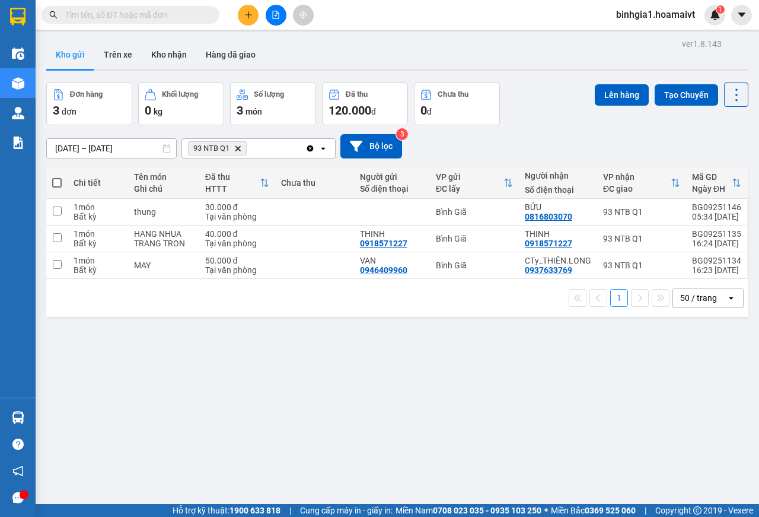
click at [243, 148] on span "93 NTB Q1 Delete" at bounding box center [217, 148] width 59 height 14
click at [241, 149] on icon "Delete" at bounding box center [237, 148] width 7 height 7
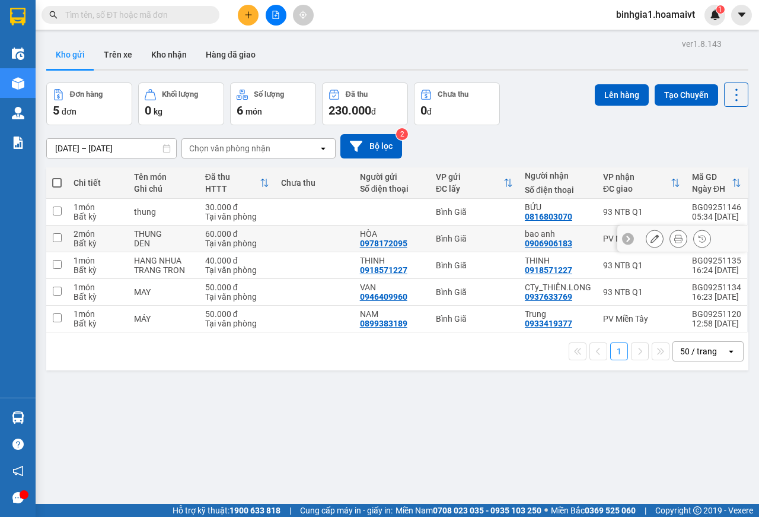
click at [327, 236] on td at bounding box center [314, 238] width 79 height 27
checkbox input "true"
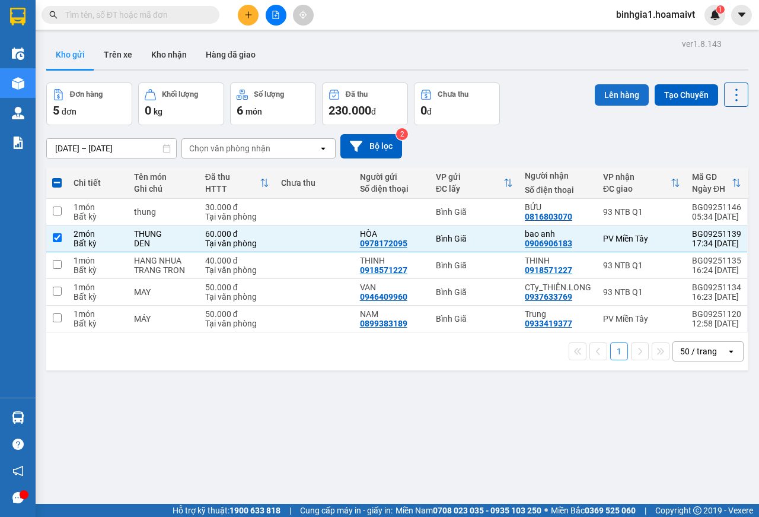
click at [597, 100] on button "Lên hàng" at bounding box center [622, 94] width 54 height 21
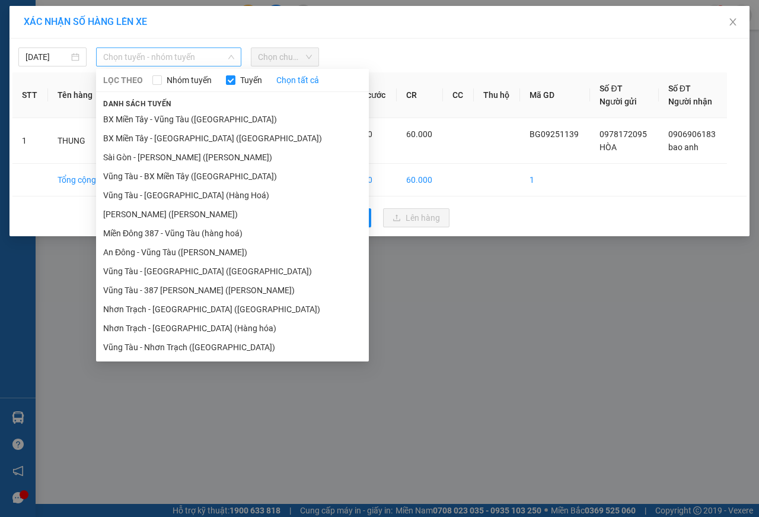
click at [163, 49] on span "Chọn tuyến - nhóm tuyến" at bounding box center [168, 57] width 131 height 18
click at [190, 173] on li "Vũng Tàu - BX Miền Tây (Hàng Hóa)" at bounding box center [232, 176] width 273 height 19
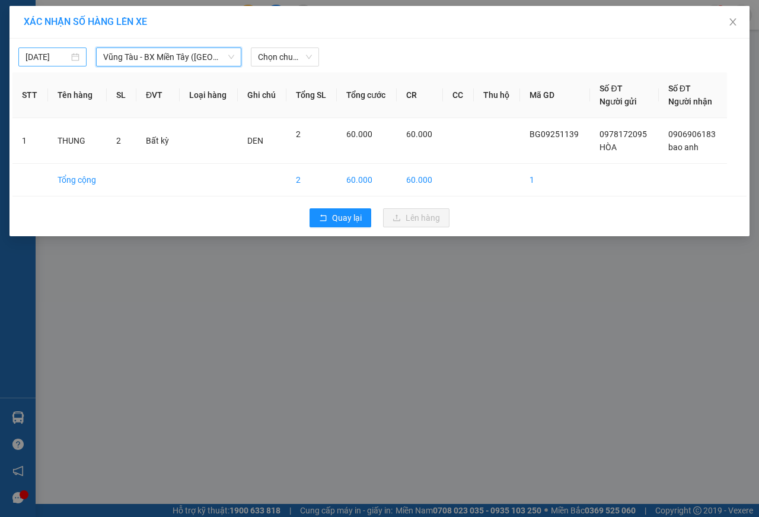
click at [50, 56] on input "14/09/2025" at bounding box center [47, 56] width 43 height 13
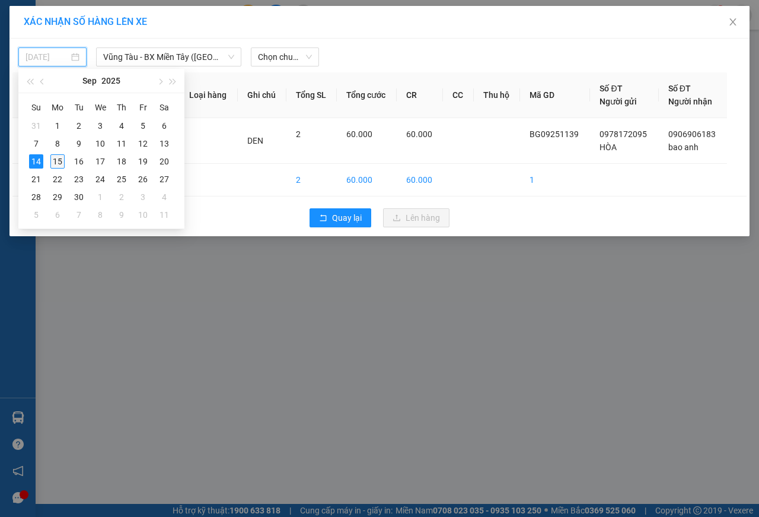
click at [55, 161] on div "15" at bounding box center [57, 161] width 14 height 14
type input "15/09/2025"
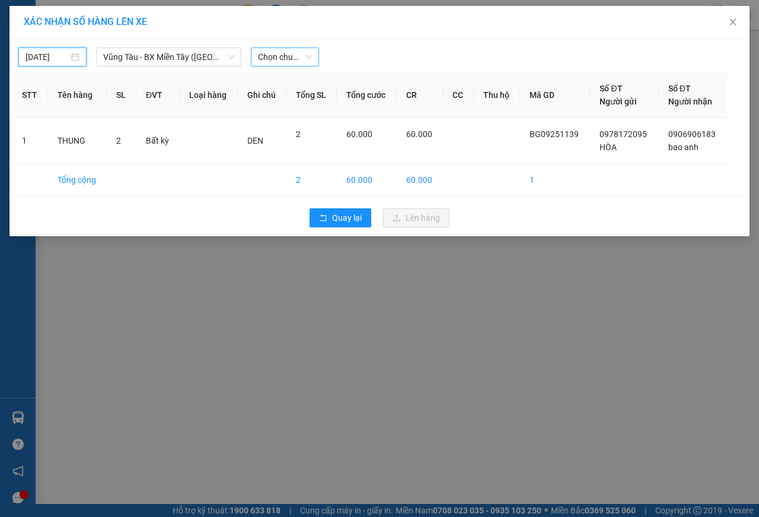
click at [281, 50] on span "Chọn chuyến" at bounding box center [285, 57] width 54 height 18
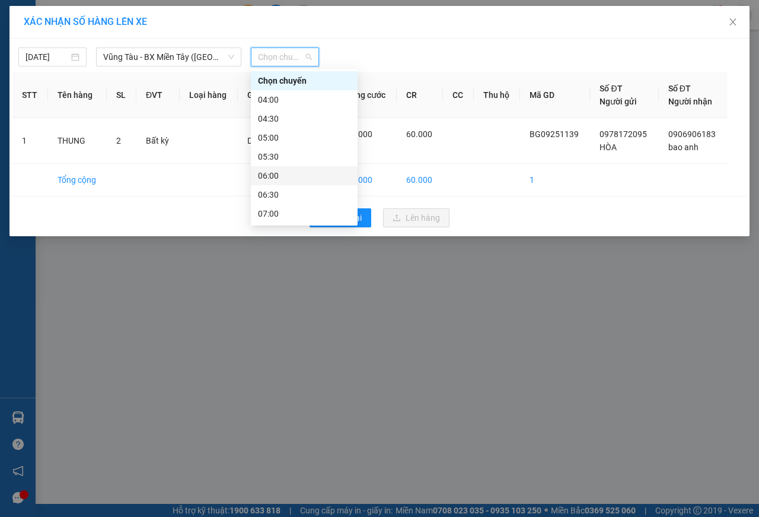
click at [289, 174] on div "06:00" at bounding box center [304, 175] width 93 height 13
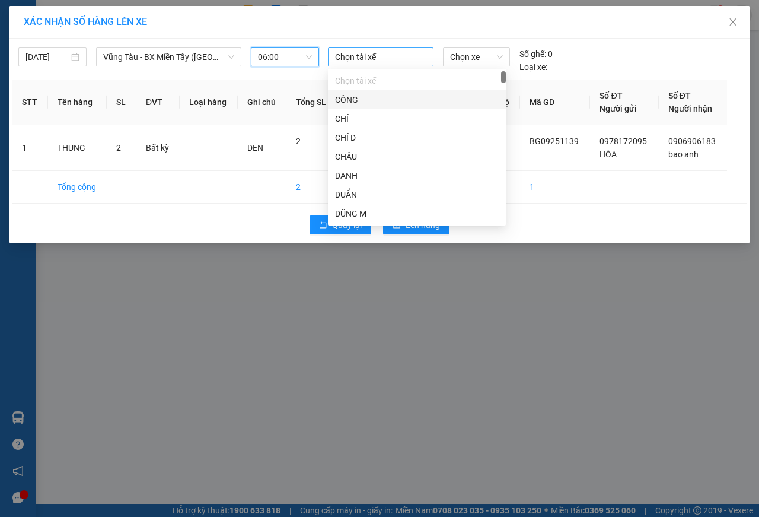
click at [368, 58] on div at bounding box center [381, 57] width 100 height 14
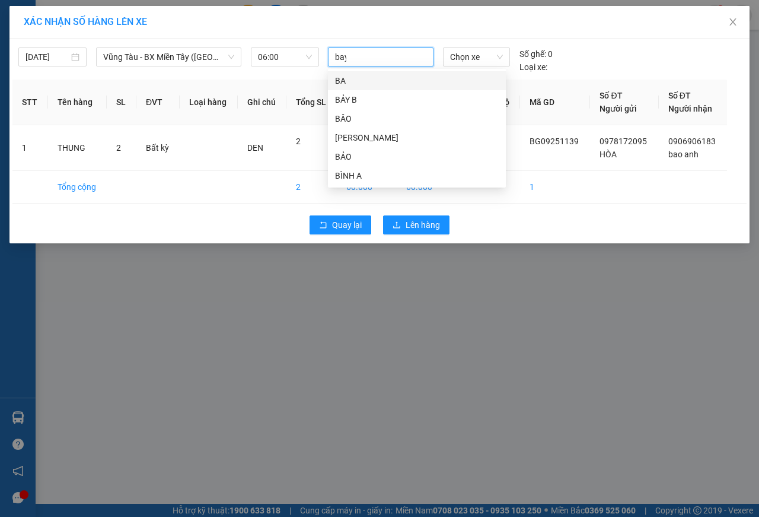
type input "bay"
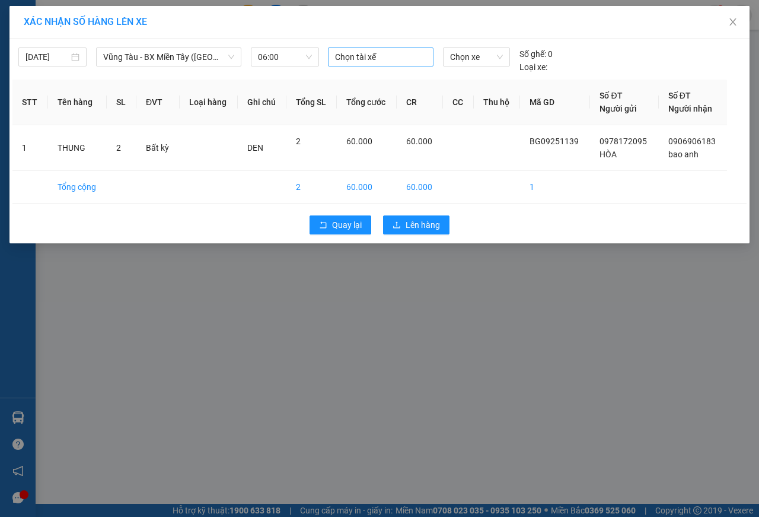
click at [368, 58] on div at bounding box center [381, 57] width 100 height 14
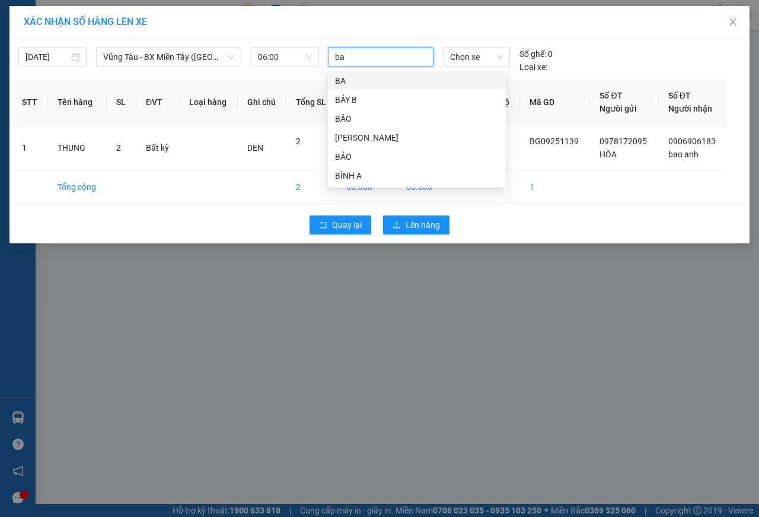
type input "bay"
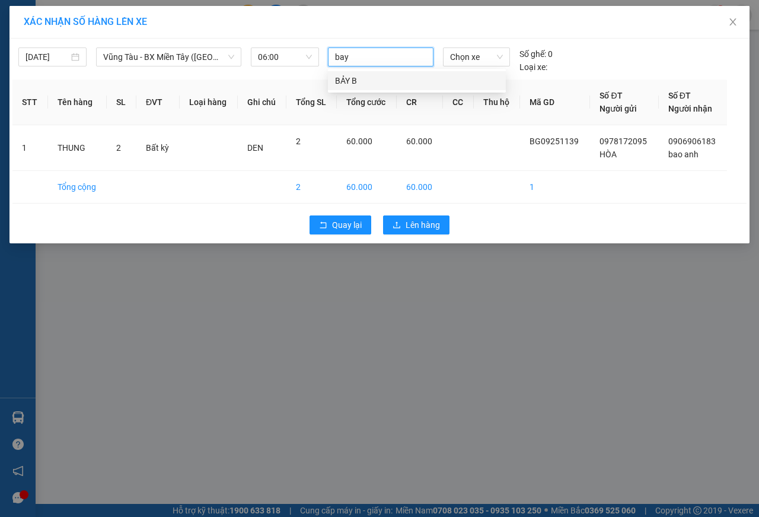
click at [347, 78] on div "BẢY B" at bounding box center [417, 80] width 164 height 13
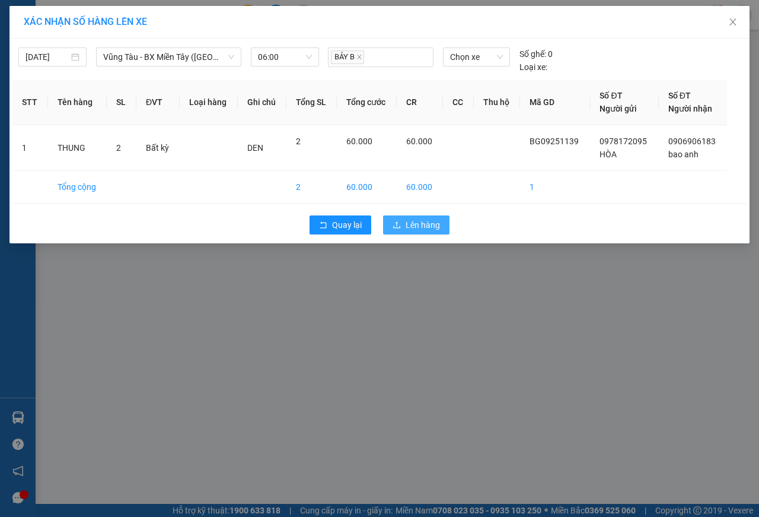
click at [429, 229] on span "Lên hàng" at bounding box center [423, 224] width 34 height 13
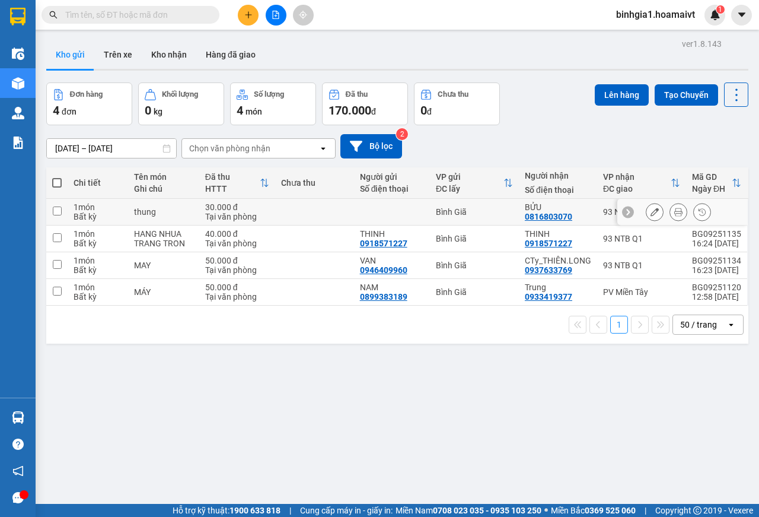
drag, startPoint x: 137, startPoint y: 207, endPoint x: 126, endPoint y: 228, distance: 23.6
click at [136, 207] on div "thung" at bounding box center [163, 211] width 59 height 9
checkbox input "true"
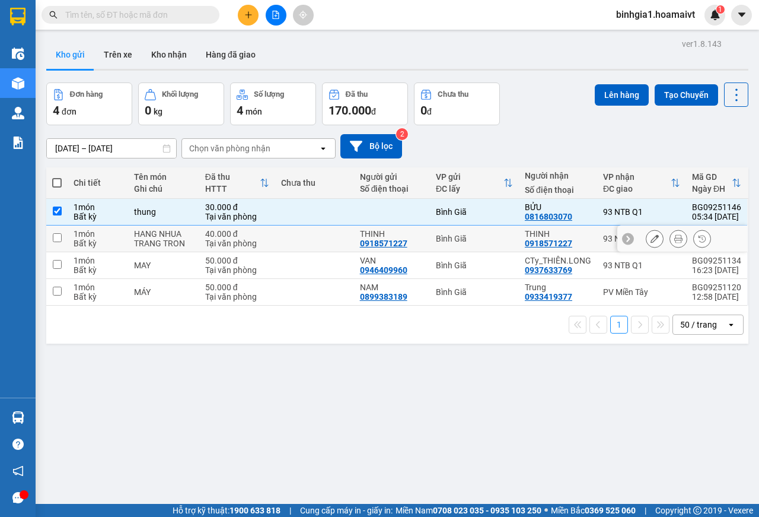
click at [121, 237] on div "1 món" at bounding box center [98, 233] width 49 height 9
checkbox input "true"
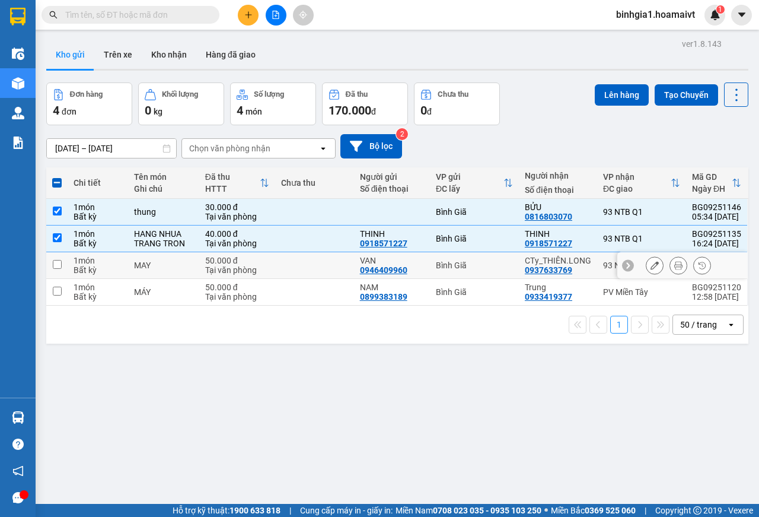
click at [125, 268] on td "1 món Bất kỳ" at bounding box center [98, 265] width 60 height 27
checkbox input "true"
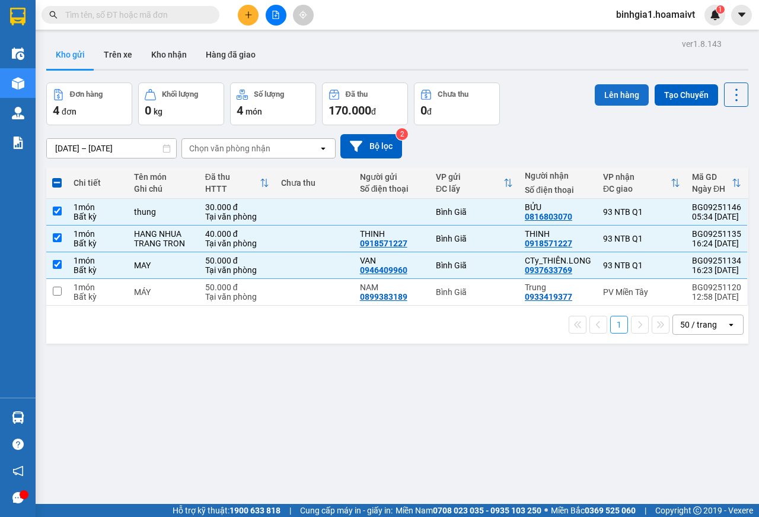
click at [619, 97] on button "Lên hàng" at bounding box center [622, 94] width 54 height 21
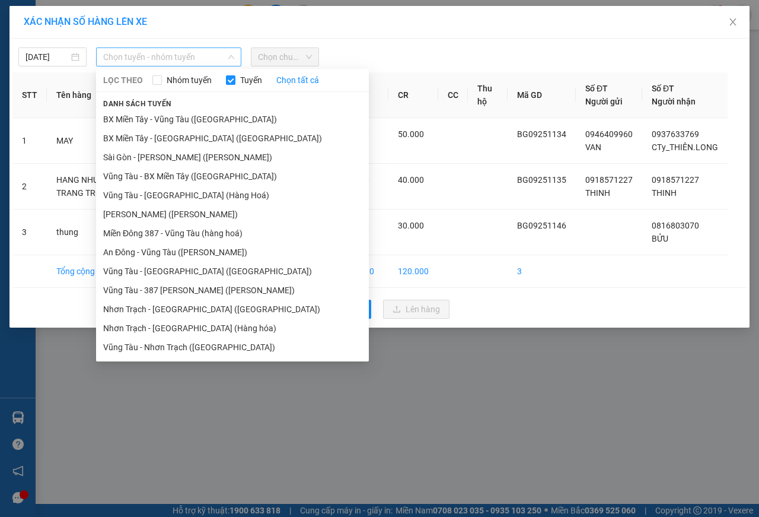
click at [145, 58] on span "Chọn tuyến - nhóm tuyến" at bounding box center [168, 57] width 131 height 18
click at [59, 60] on input "14/09/2025" at bounding box center [47, 56] width 43 height 13
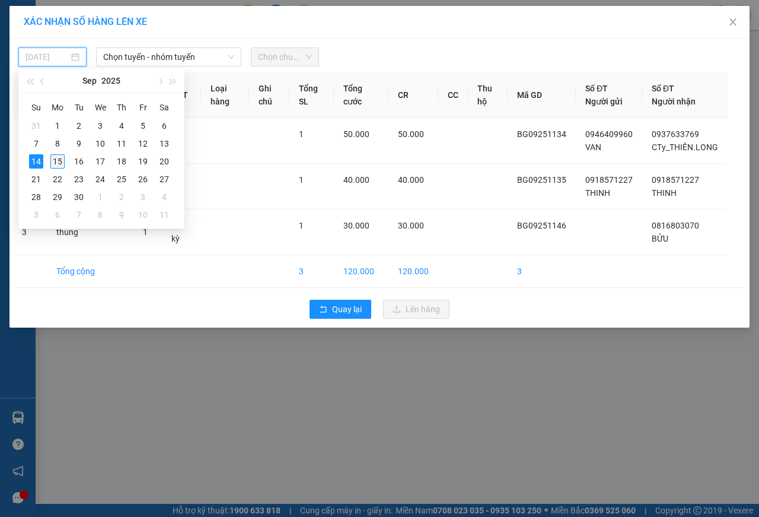
drag, startPoint x: 59, startPoint y: 163, endPoint x: 106, endPoint y: 99, distance: 79.7
click at [59, 158] on div "15" at bounding box center [57, 161] width 14 height 14
type input "15/09/2025"
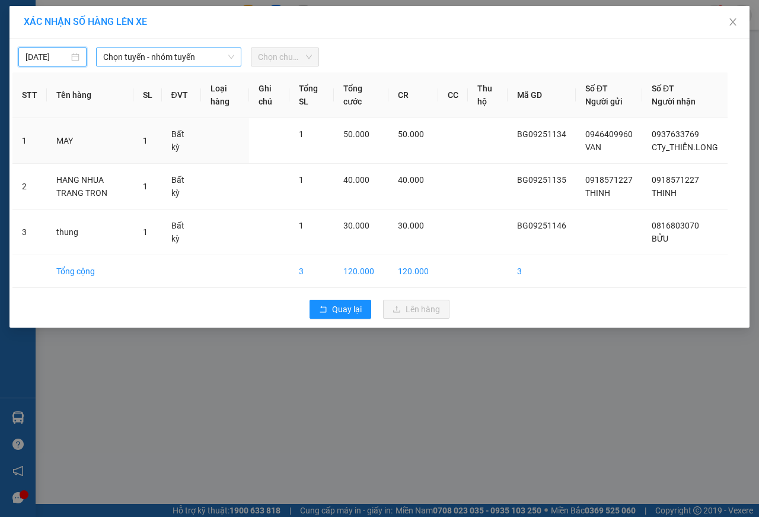
click at [154, 53] on span "Chọn tuyến - nhóm tuyến" at bounding box center [168, 57] width 131 height 18
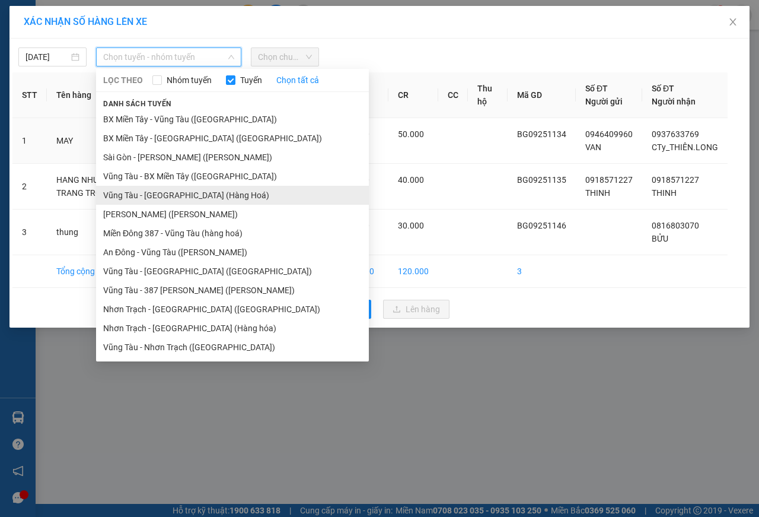
click at [164, 199] on li "Vũng Tàu - Sài Gòn (Hàng Hoá)" at bounding box center [232, 195] width 273 height 19
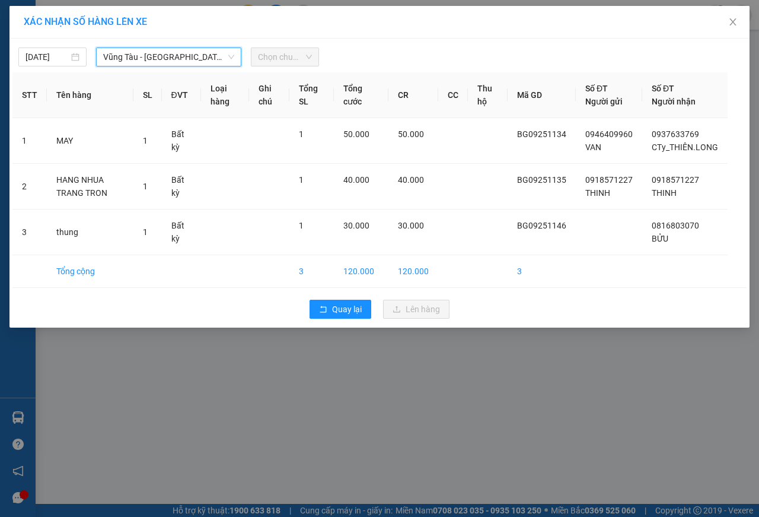
click at [270, 63] on span "Chọn chuyến" at bounding box center [285, 57] width 54 height 18
click at [277, 59] on span "Chọn chuyến" at bounding box center [285, 57] width 54 height 18
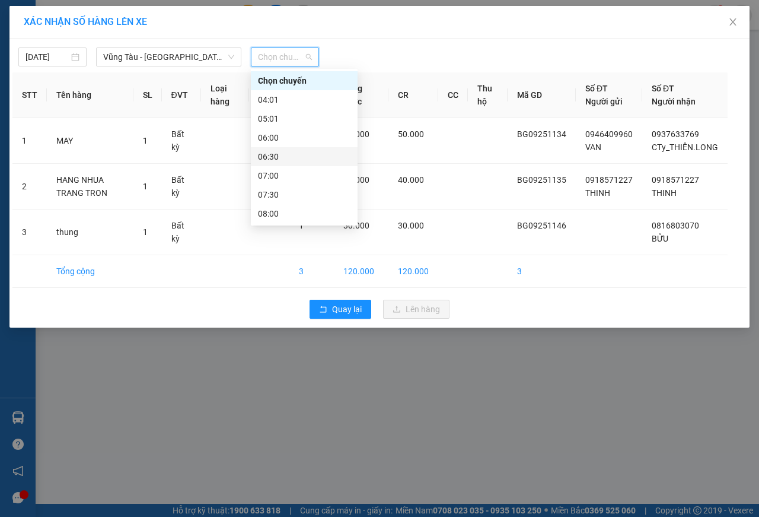
drag, startPoint x: 275, startPoint y: 158, endPoint x: 320, endPoint y: 90, distance: 82.3
click at [275, 156] on div "06:30" at bounding box center [304, 156] width 93 height 13
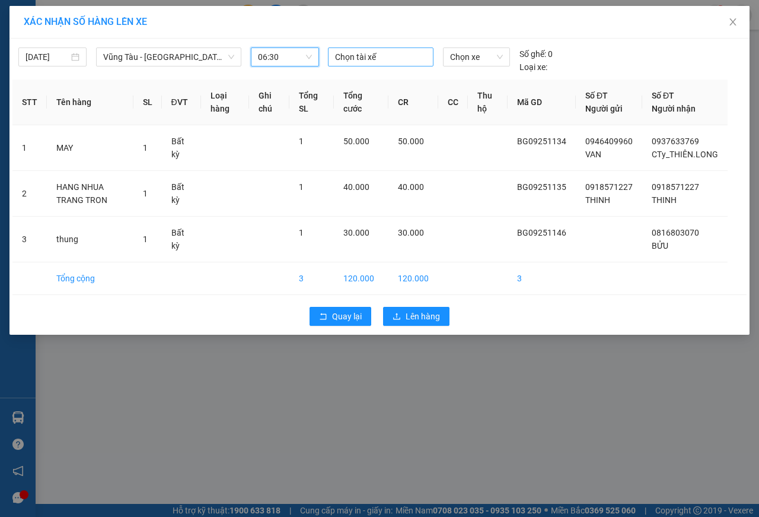
drag, startPoint x: 351, startPoint y: 60, endPoint x: 357, endPoint y: 58, distance: 6.8
click at [351, 60] on div at bounding box center [381, 57] width 100 height 14
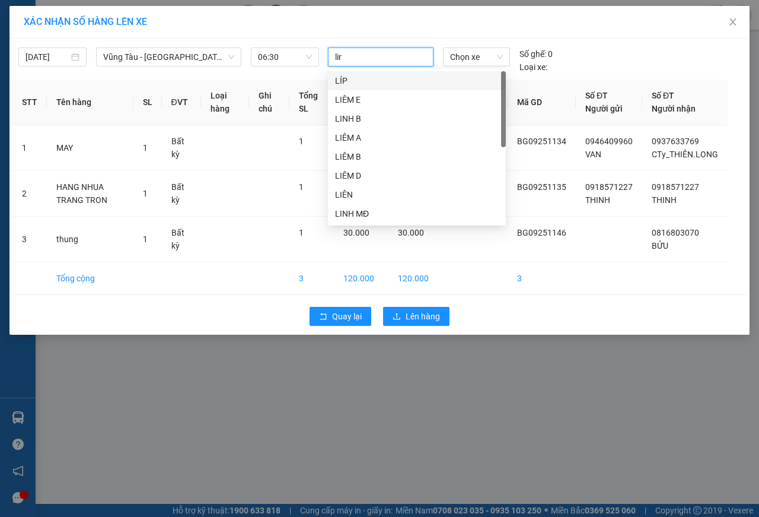
type input "linh"
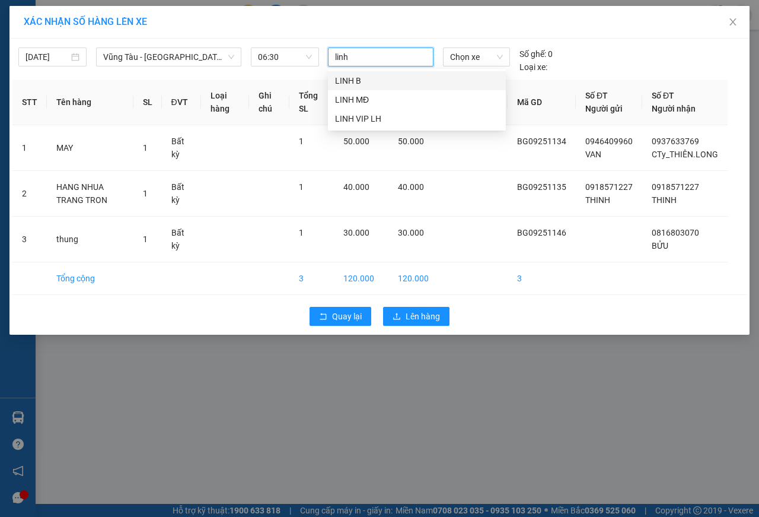
click at [376, 78] on div "LINH B" at bounding box center [417, 80] width 164 height 13
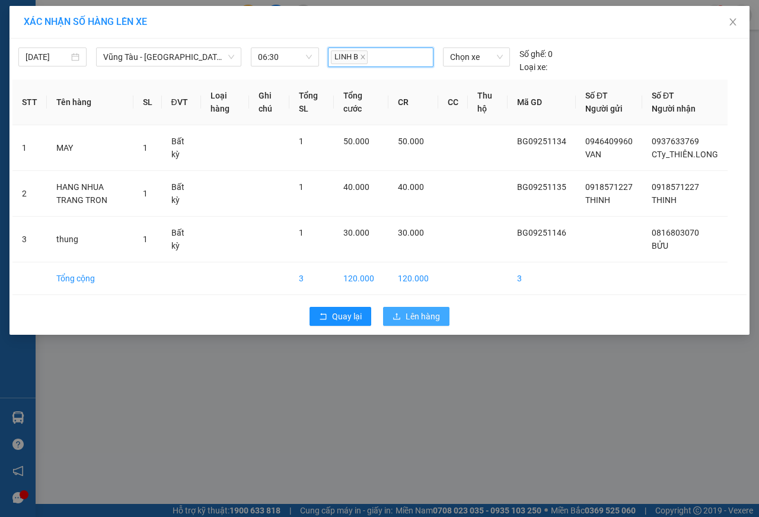
click at [431, 317] on span "Lên hàng" at bounding box center [423, 316] width 34 height 13
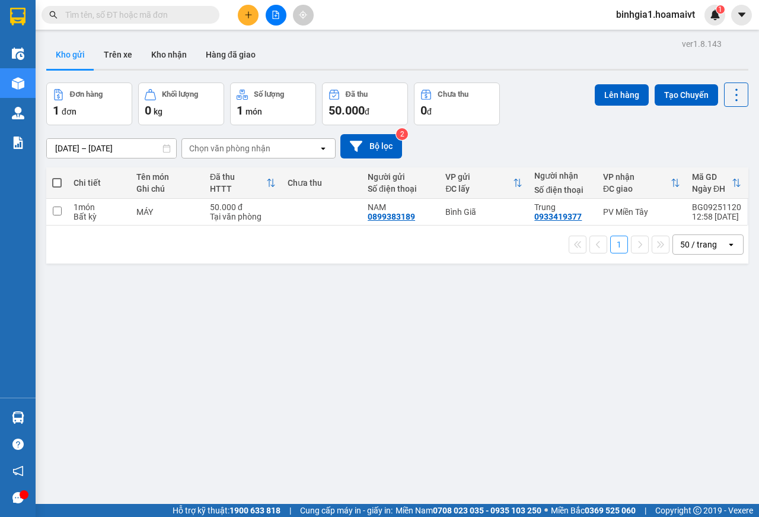
click at [109, 16] on input "text" at bounding box center [135, 14] width 140 height 13
click at [252, 12] on icon "plus" at bounding box center [248, 15] width 8 height 8
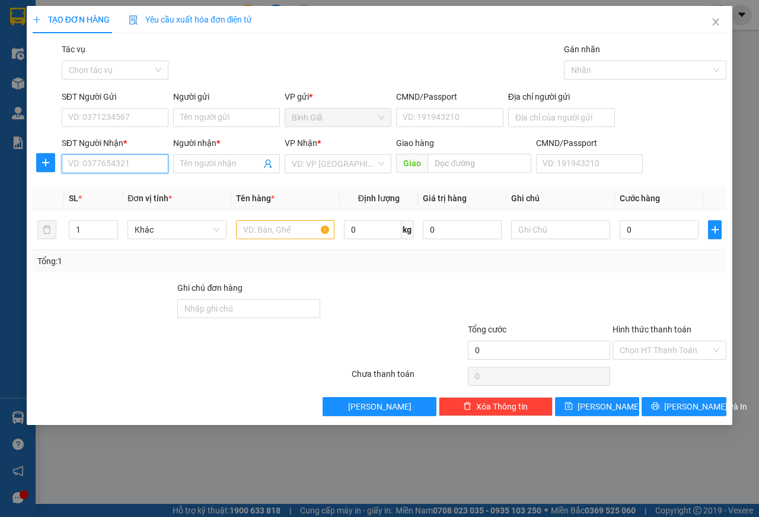
click at [114, 165] on input "SĐT Người Nhận *" at bounding box center [115, 163] width 107 height 19
click at [106, 116] on input "SĐT Người Gửi" at bounding box center [115, 117] width 107 height 19
click at [110, 159] on input "SĐT Người Nhận *" at bounding box center [115, 163] width 107 height 19
click at [107, 117] on input "SĐT Người Gửi" at bounding box center [115, 117] width 107 height 19
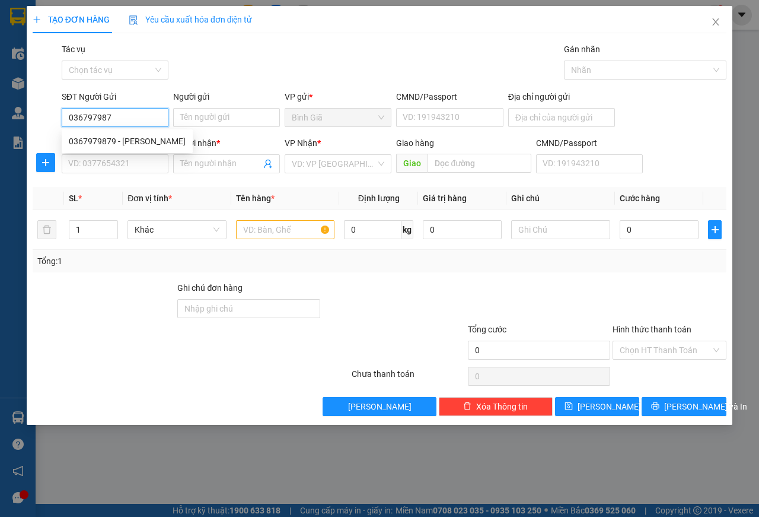
type input "0367979879"
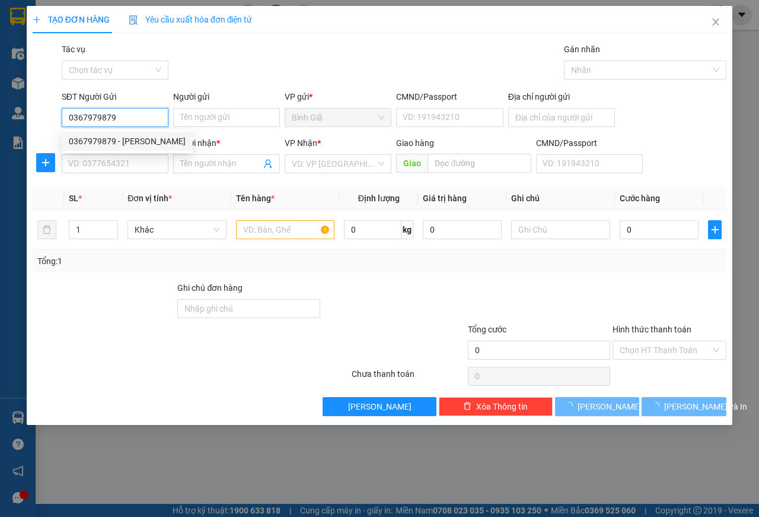
click at [123, 137] on div "0367979879 - Xuân" at bounding box center [127, 141] width 117 height 13
type input "Xuân"
type input "0918325661"
type input "nguyet"
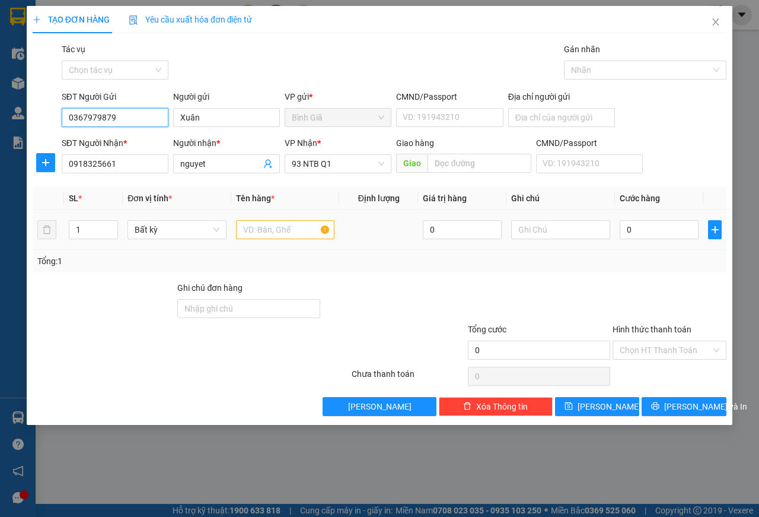
type input "0367979879"
click at [289, 234] on input "text" at bounding box center [285, 229] width 99 height 19
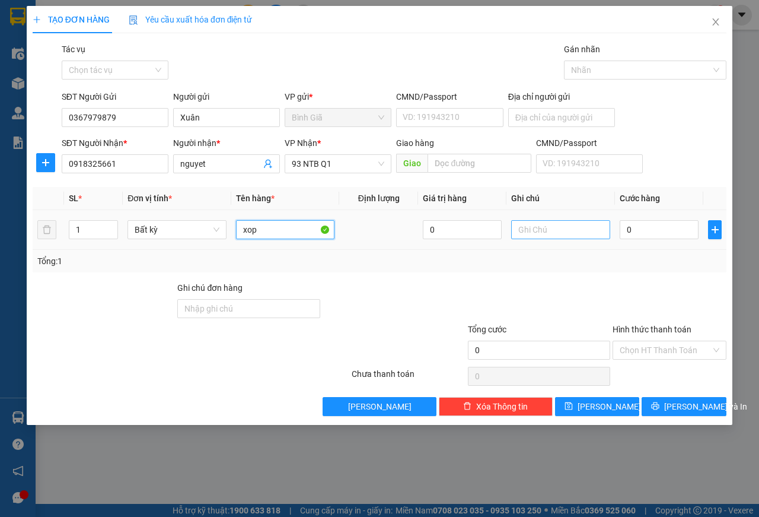
type input "xop"
click at [561, 231] on input "text" at bounding box center [560, 229] width 99 height 19
type input "do an"
click at [642, 229] on input "0" at bounding box center [659, 229] width 79 height 19
type input "3"
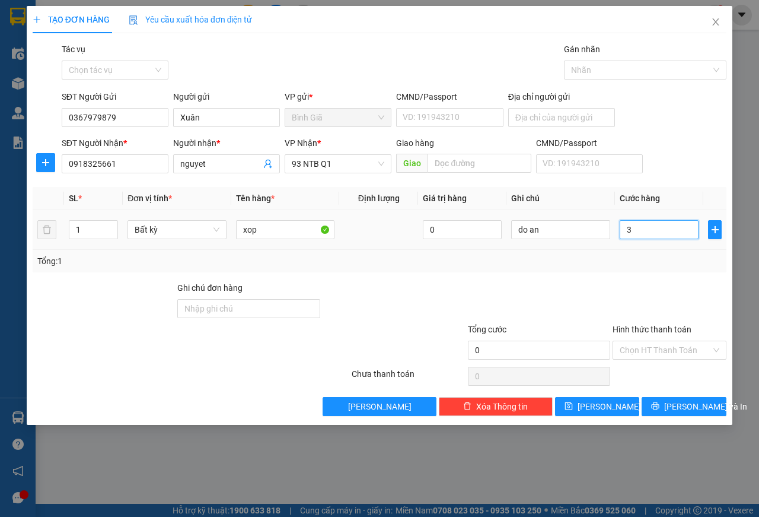
type input "3"
type input "30"
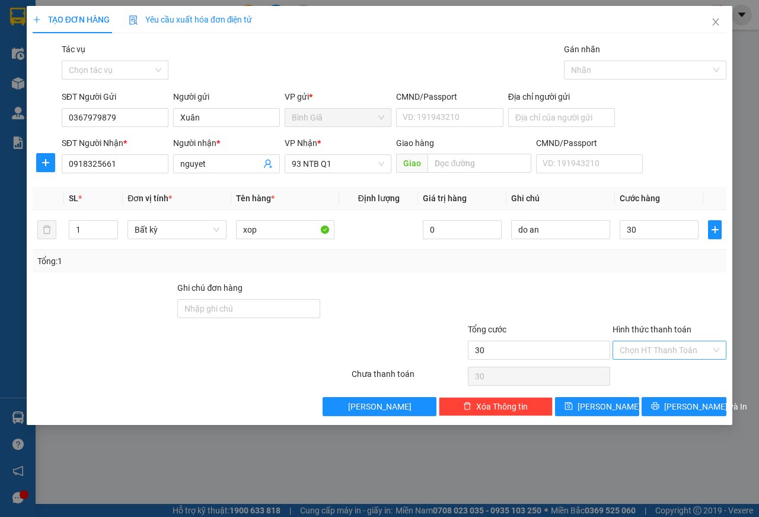
type input "30.000"
drag, startPoint x: 644, startPoint y: 352, endPoint x: 647, endPoint y: 367, distance: 14.5
click at [645, 357] on input "Hình thức thanh toán" at bounding box center [665, 350] width 91 height 18
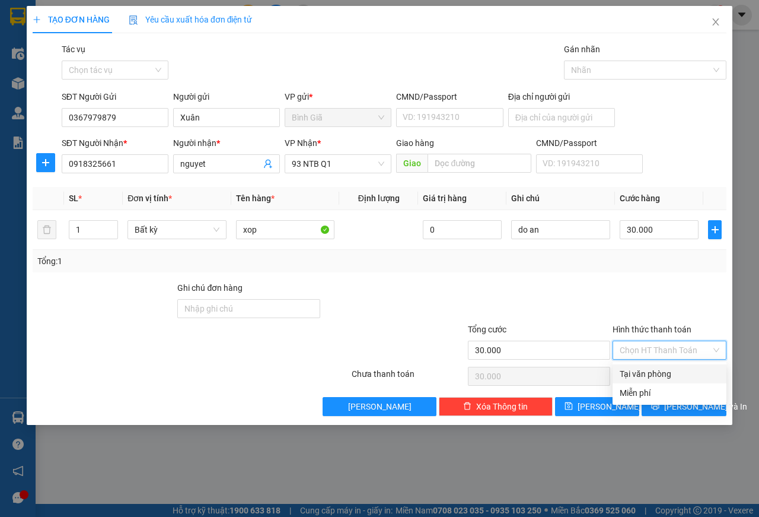
click at [654, 378] on div "Tại văn phòng" at bounding box center [670, 373] width 100 height 13
type input "0"
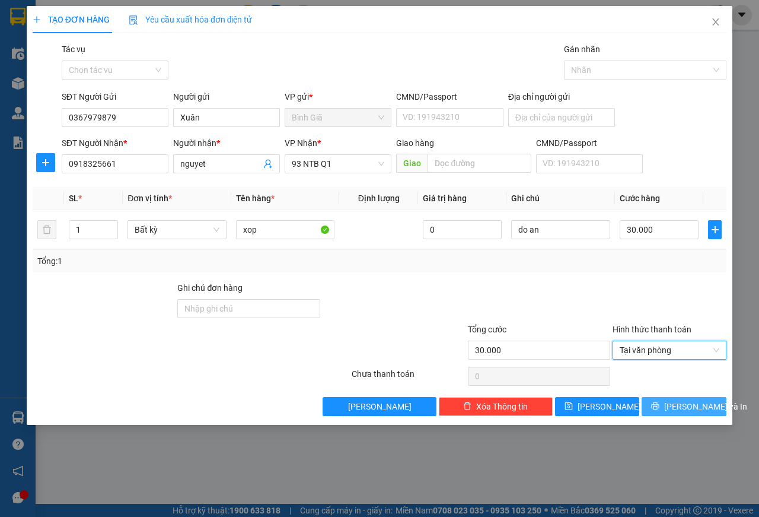
click at [661, 404] on button "Lưu và In" at bounding box center [684, 406] width 85 height 19
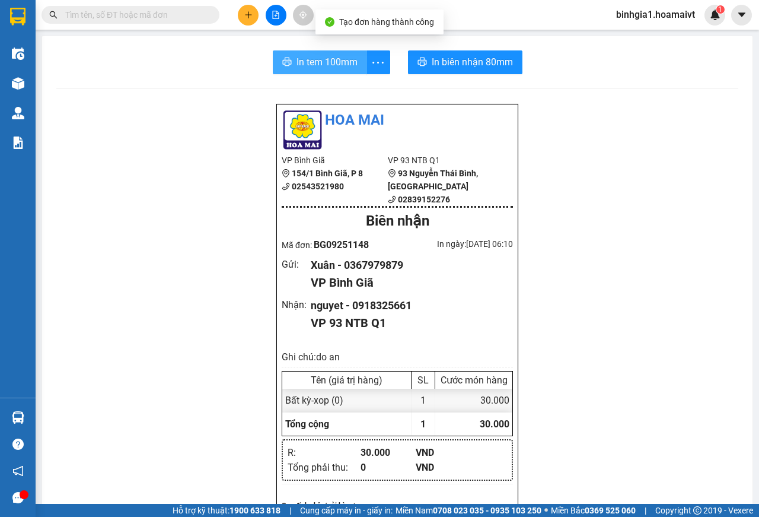
click at [301, 57] on span "In tem 100mm" at bounding box center [327, 62] width 61 height 15
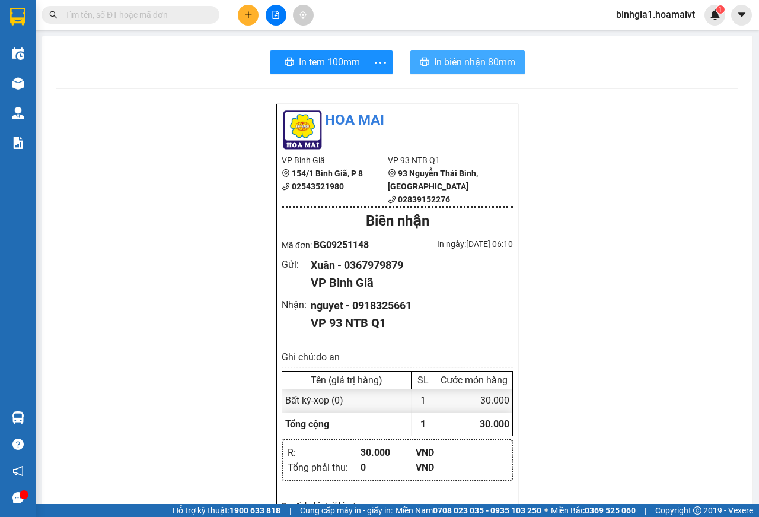
click at [454, 60] on span "In biên nhận 80mm" at bounding box center [474, 62] width 81 height 15
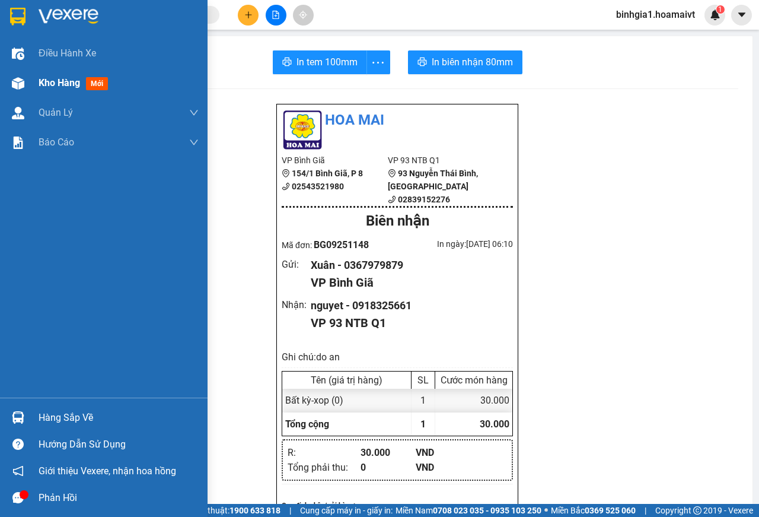
click at [97, 85] on span "mới" at bounding box center [97, 83] width 22 height 13
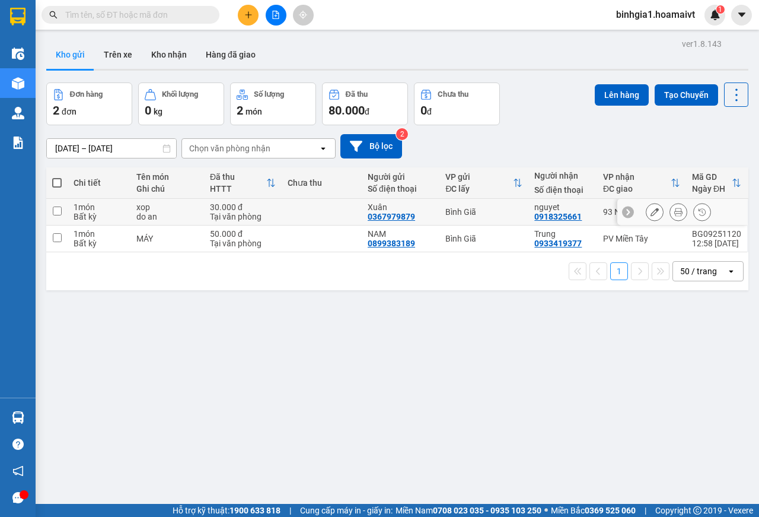
click at [368, 205] on div "Xuân" at bounding box center [401, 206] width 66 height 9
checkbox input "true"
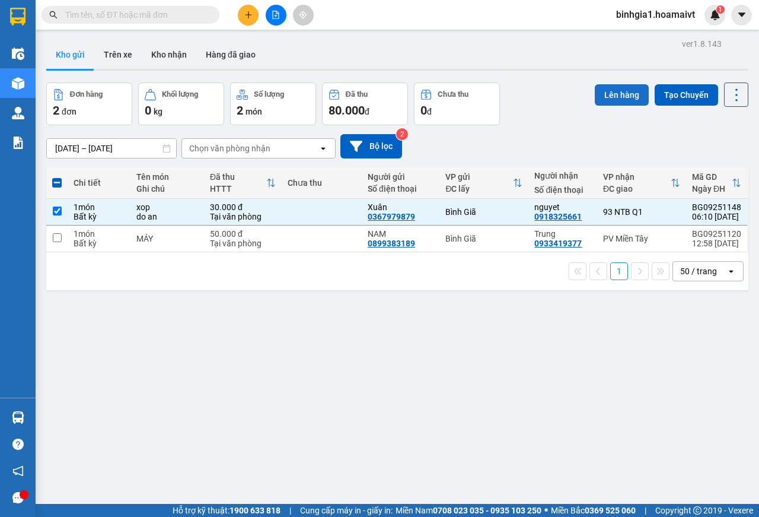
click at [618, 95] on button "Lên hàng" at bounding box center [622, 94] width 54 height 21
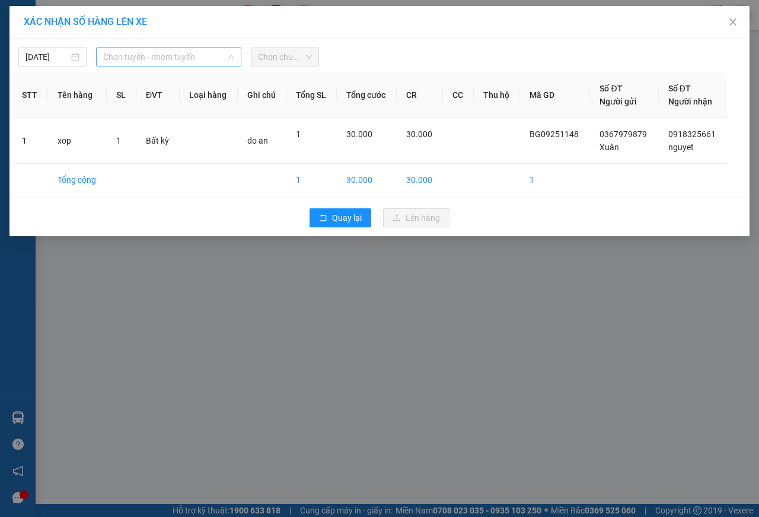
click at [187, 61] on span "Chọn tuyến - nhóm tuyến" at bounding box center [168, 57] width 131 height 18
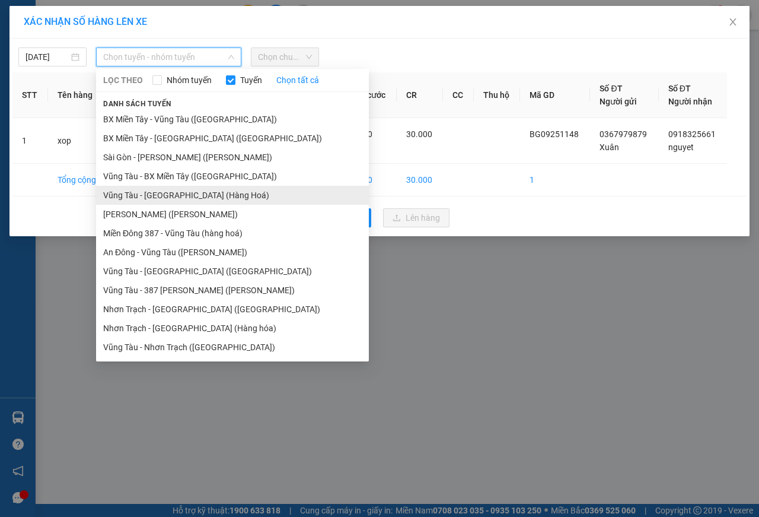
click at [188, 196] on li "Vũng Tàu - Sài Gòn (Hàng Hoá)" at bounding box center [232, 195] width 273 height 19
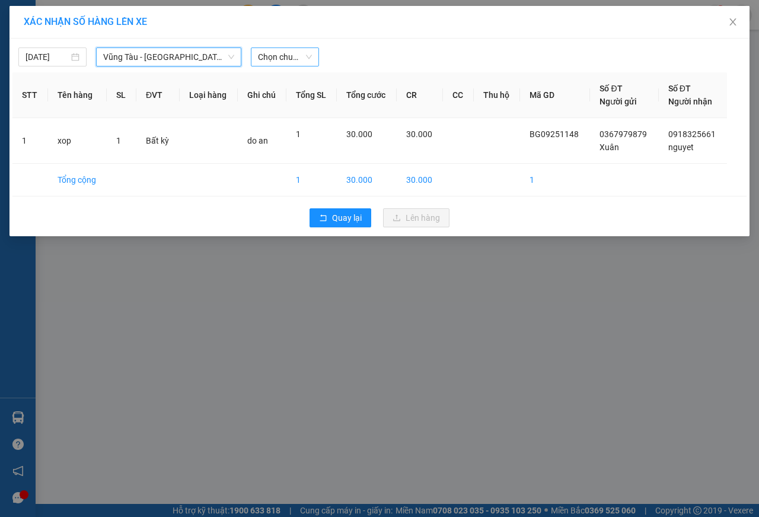
click at [287, 55] on span "Chọn chuyến" at bounding box center [285, 57] width 54 height 18
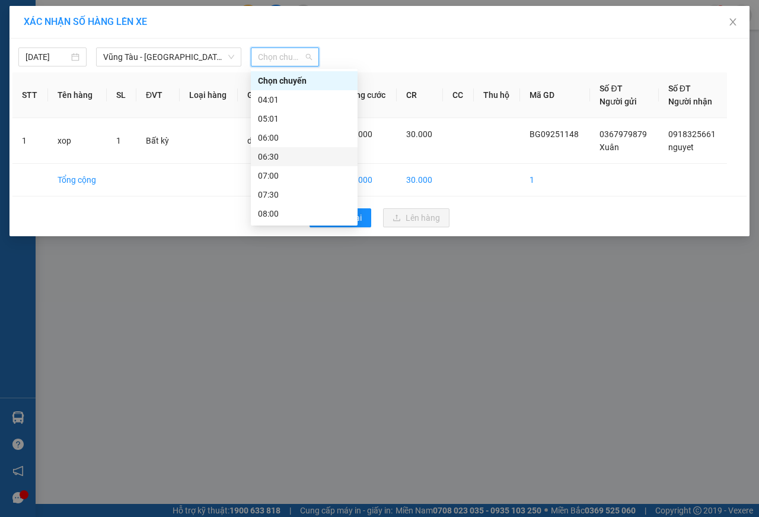
click at [281, 151] on div "06:30" at bounding box center [304, 156] width 93 height 13
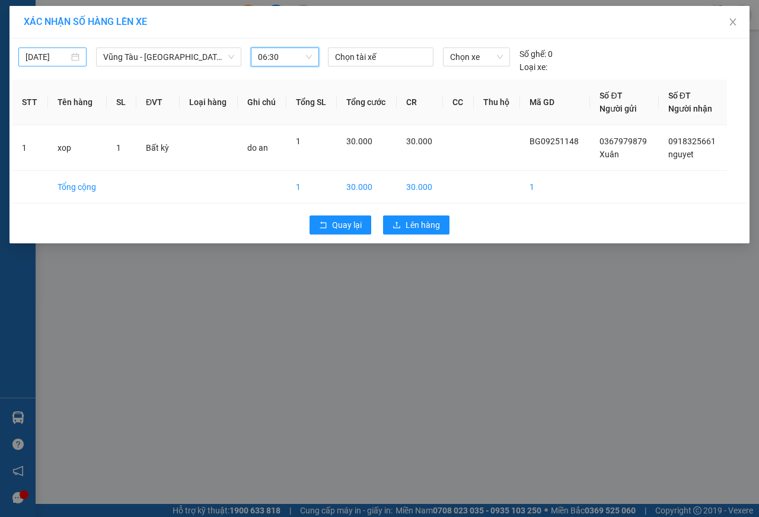
click at [56, 56] on input "14/09/2025" at bounding box center [47, 56] width 43 height 13
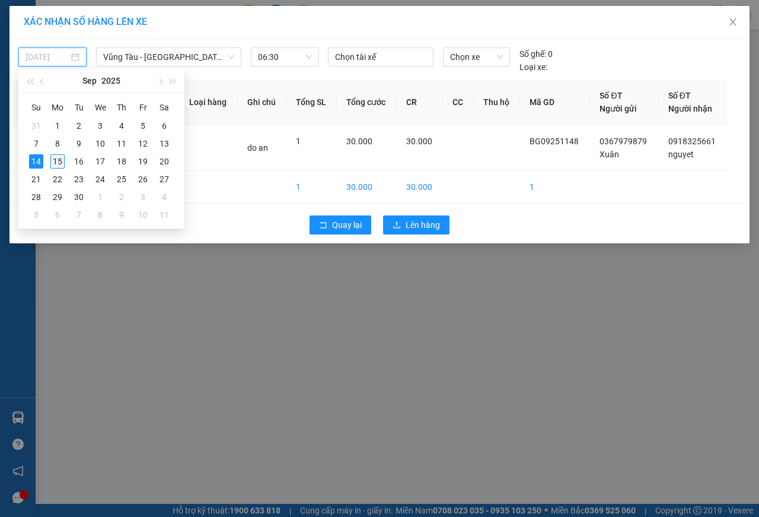
click at [58, 158] on div "15" at bounding box center [57, 161] width 14 height 14
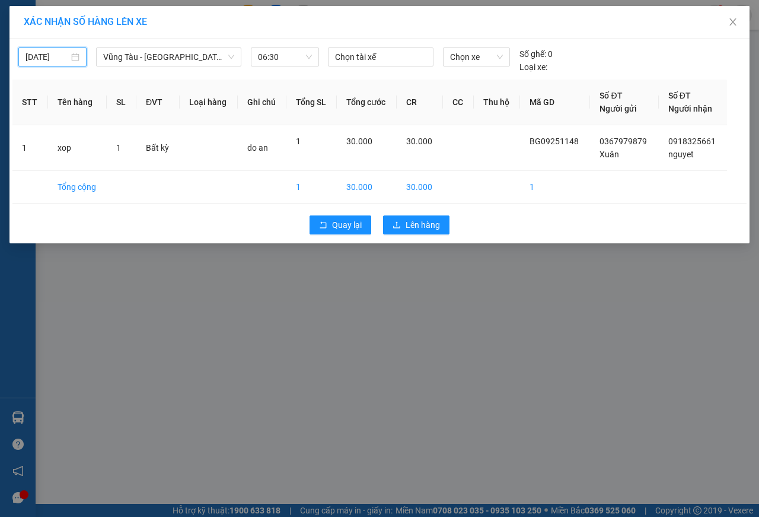
type input "15/09/2025"
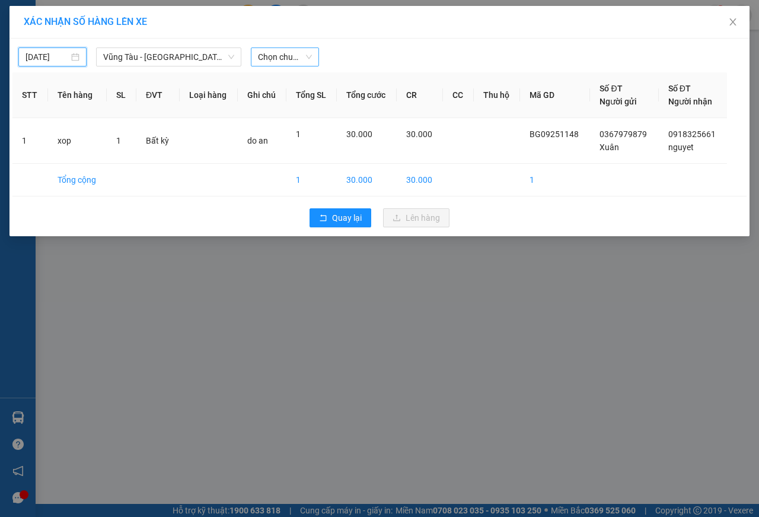
click at [284, 58] on span "Chọn chuyến" at bounding box center [285, 57] width 54 height 18
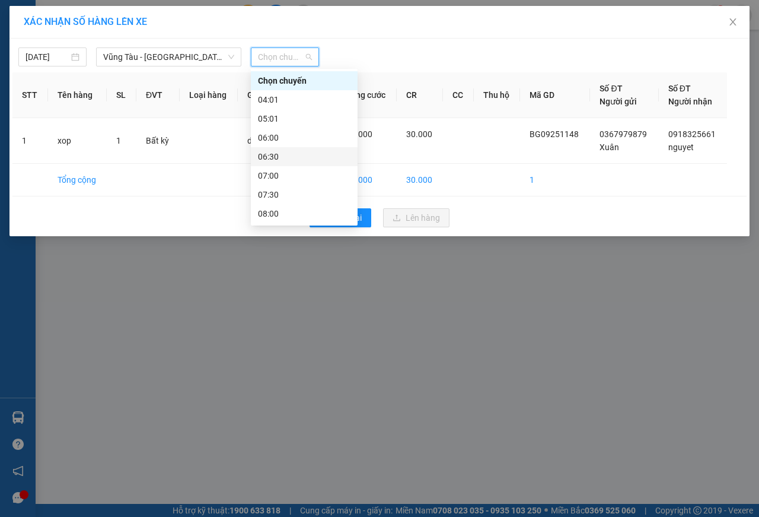
click at [276, 157] on div "06:30" at bounding box center [304, 156] width 93 height 13
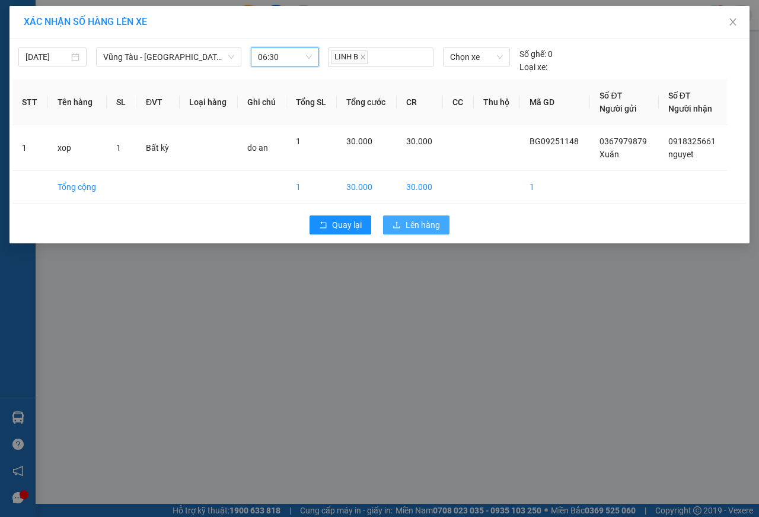
click at [411, 221] on span "Lên hàng" at bounding box center [423, 224] width 34 height 13
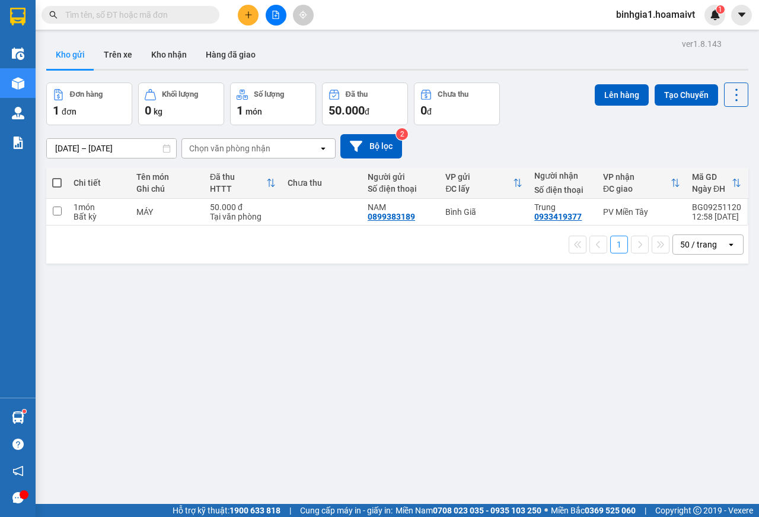
click at [147, 14] on input "text" at bounding box center [135, 14] width 140 height 13
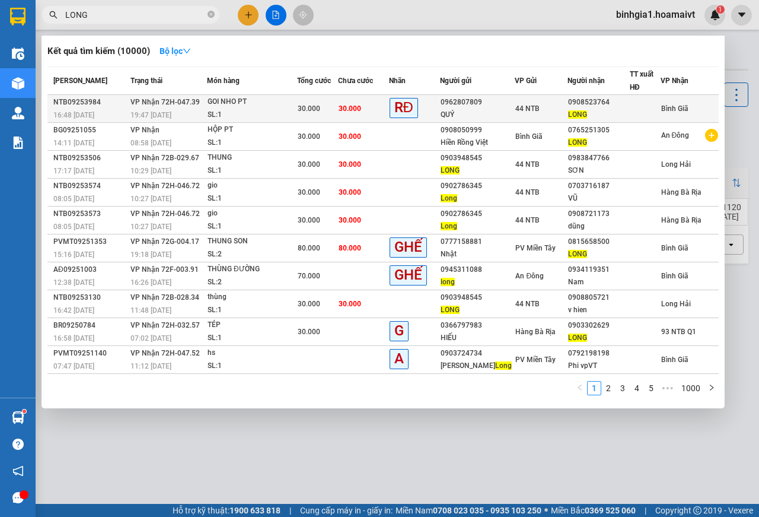
type input "LONG"
click at [359, 113] on td "30.000" at bounding box center [363, 109] width 51 height 28
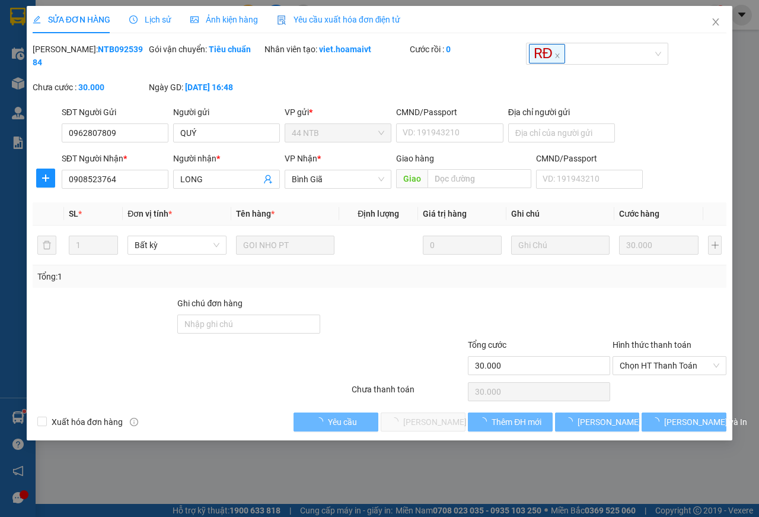
type input "0962807809"
type input "QUÝ"
type input "0908523764"
type input "LONG"
type input "30.000"
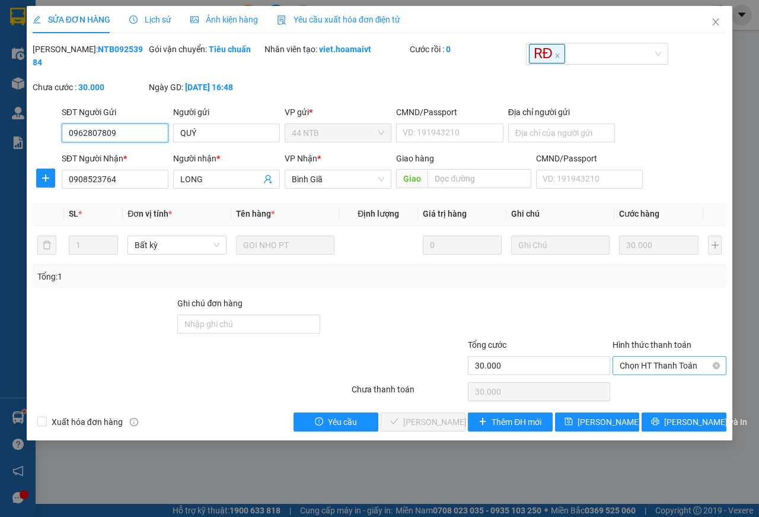
click at [632, 369] on span "Chọn HT Thanh Toán" at bounding box center [670, 365] width 100 height 18
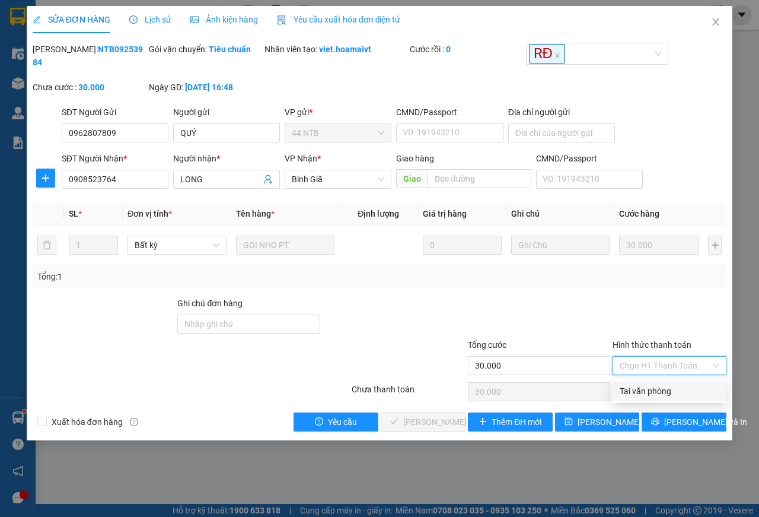
click at [640, 386] on div "Tại văn phòng" at bounding box center [670, 390] width 100 height 13
type input "0"
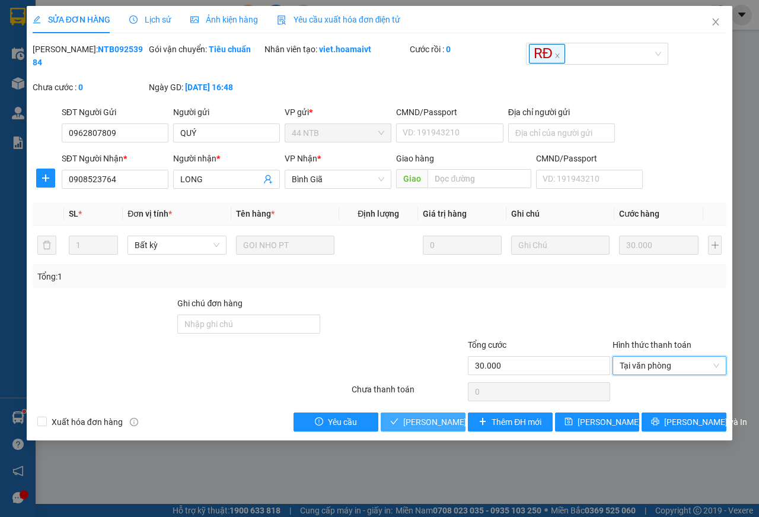
click at [432, 421] on span "Lưu và Giao hàng" at bounding box center [460, 421] width 114 height 13
